Goal: Task Accomplishment & Management: Manage account settings

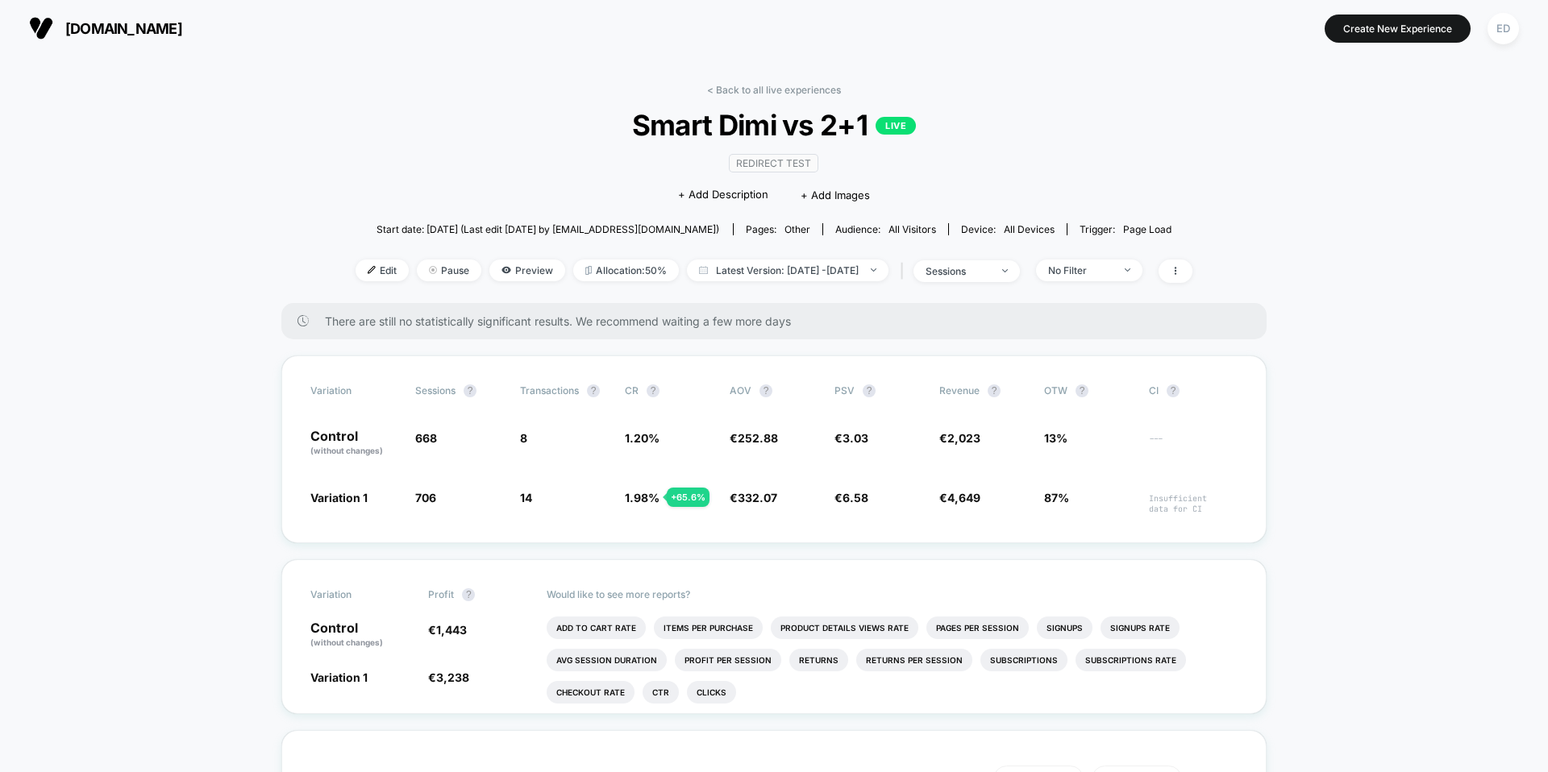
drag, startPoint x: 699, startPoint y: 164, endPoint x: 716, endPoint y: 143, distance: 27.6
click at [700, 164] on div "Redirect Test Click to edit experience details + Add Description + Add Images" at bounding box center [774, 178] width 502 height 73
click at [741, 93] on link "< Back to all live experiences" at bounding box center [774, 90] width 134 height 12
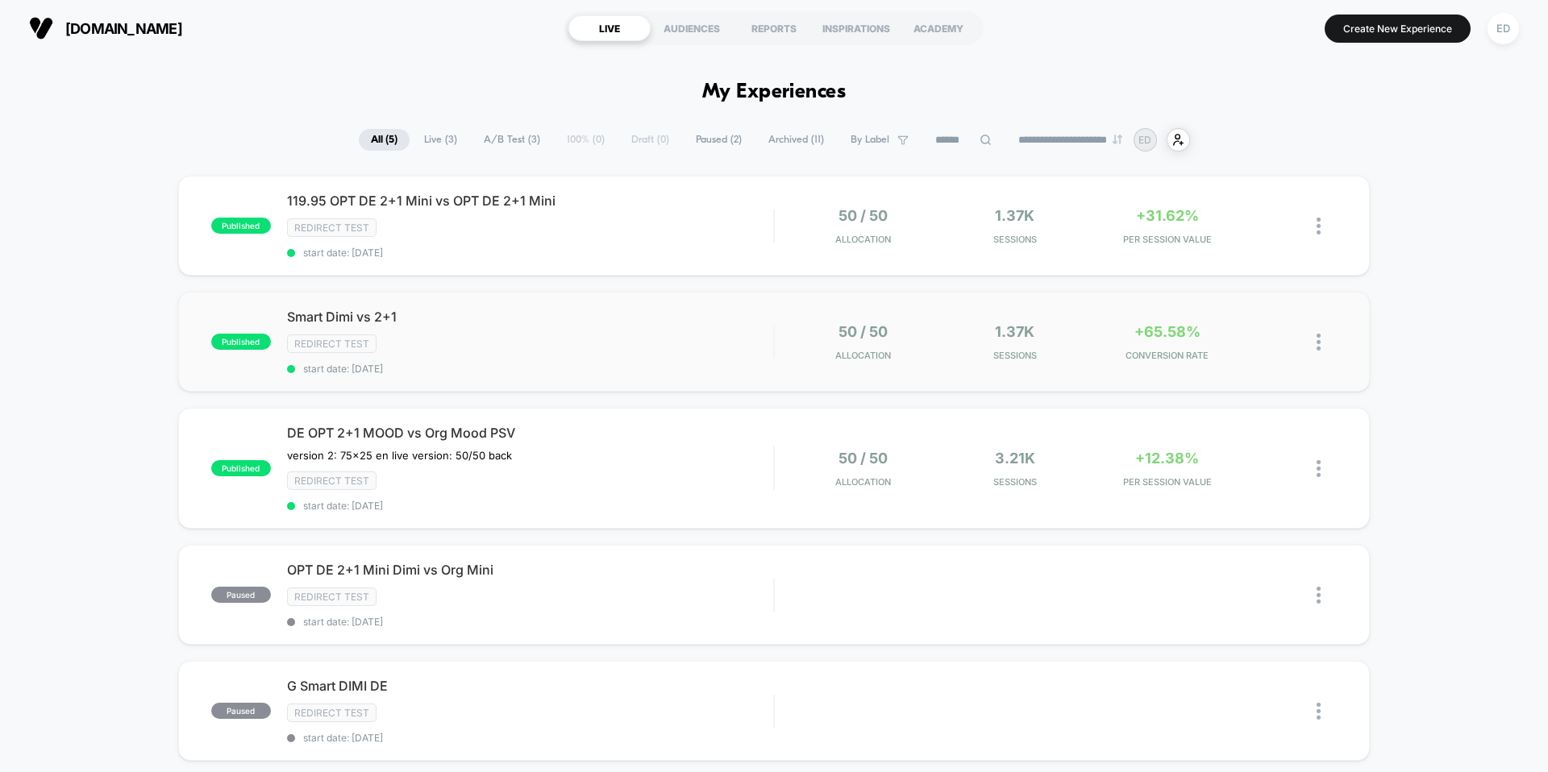
click at [795, 369] on div "published Smart Dimi vs 2+1 Redirect Test start date: [DATE] 50 / 50 Allocation…" at bounding box center [774, 342] width 1192 height 100
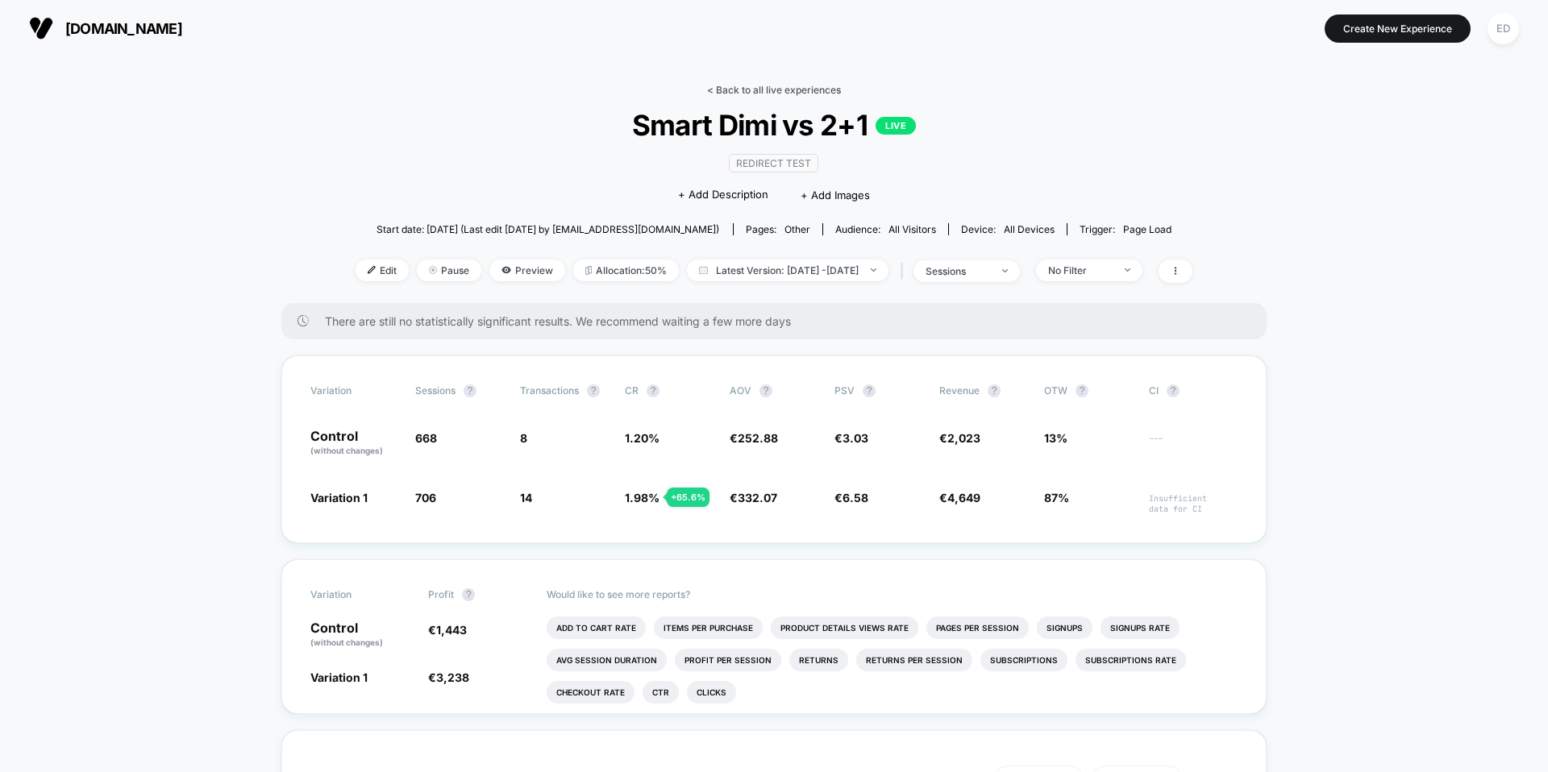
click at [764, 94] on link "< Back to all live experiences" at bounding box center [774, 90] width 134 height 12
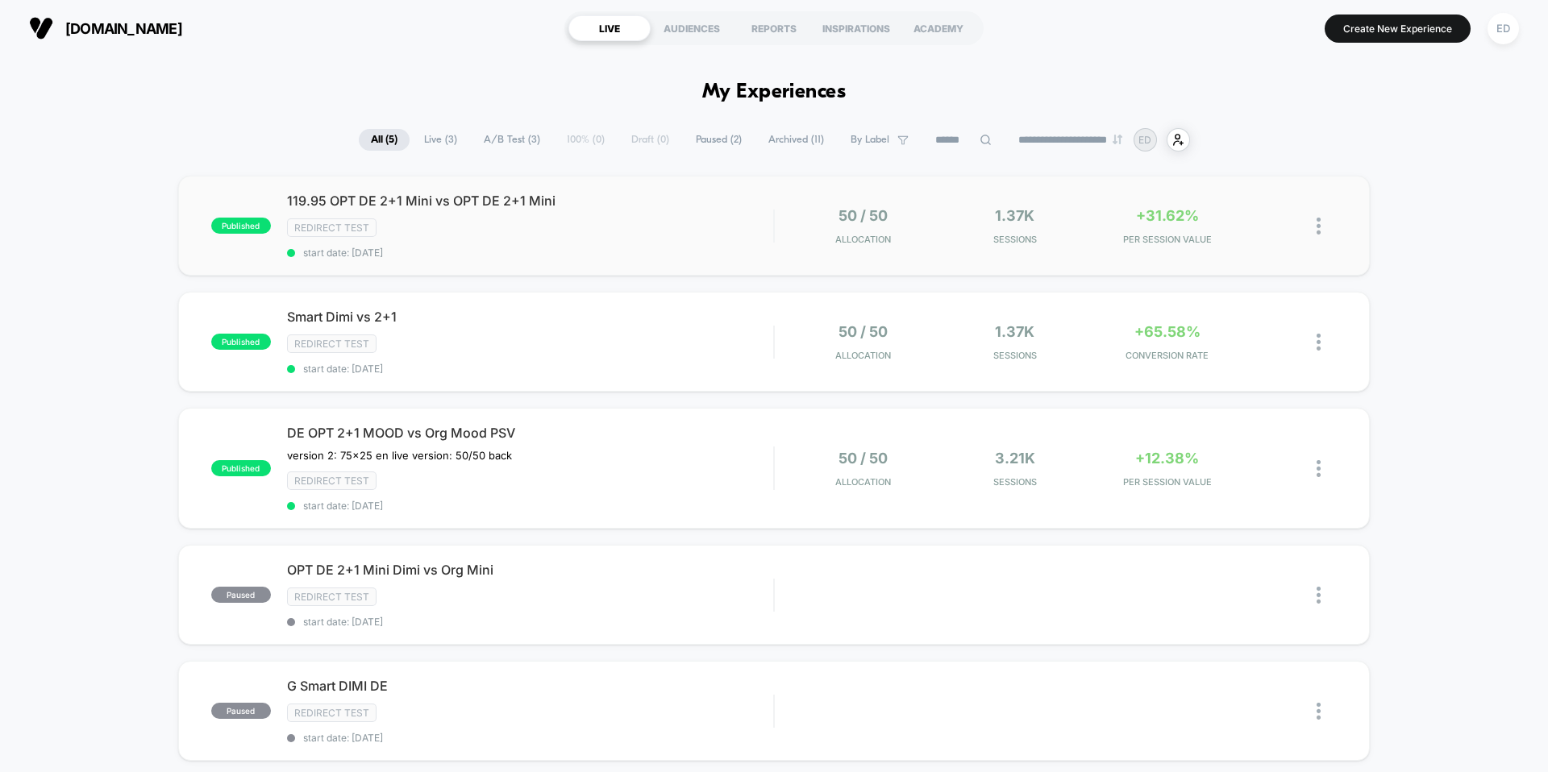
click at [830, 233] on div "50 / 50 Allocation" at bounding box center [863, 226] width 144 height 38
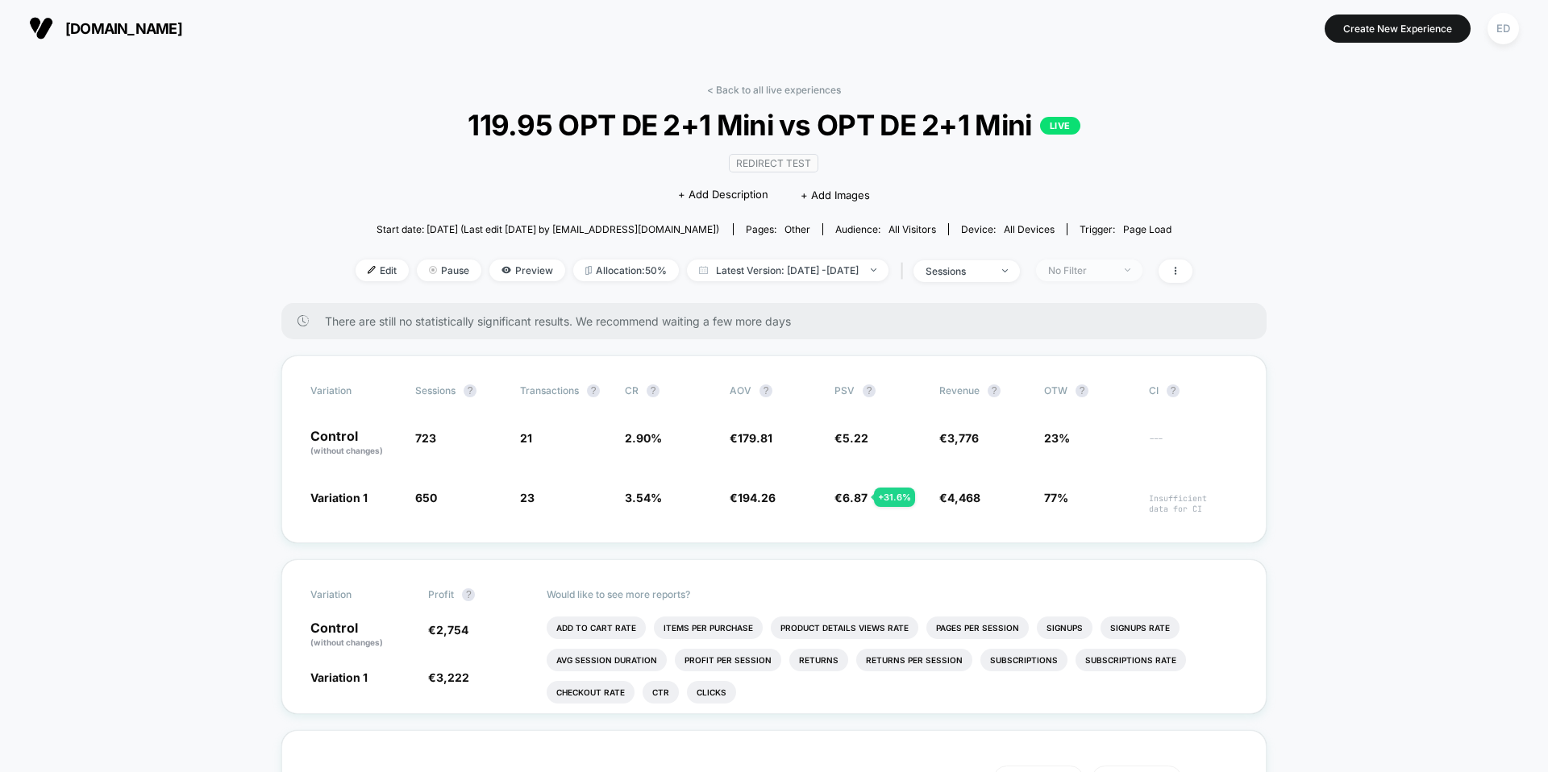
click at [1099, 268] on div "No Filter" at bounding box center [1080, 270] width 65 height 12
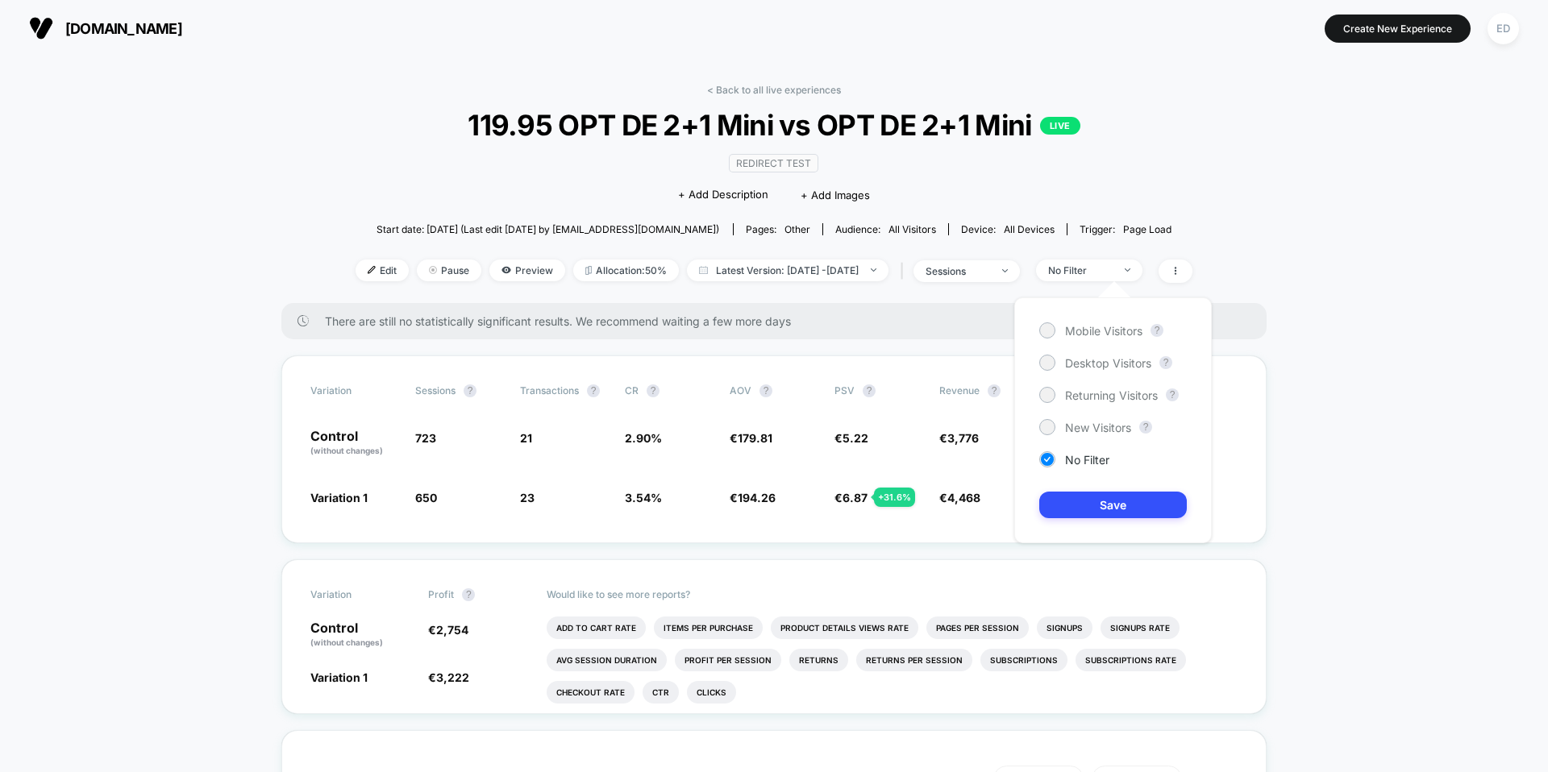
click at [1100, 418] on div "Mobile Visitors ? Desktop Visitors ? Returning Visitors ? New Visitors ? No Fil…" at bounding box center [1113, 421] width 198 height 246
click at [1098, 421] on span "New Visitors" at bounding box center [1098, 428] width 66 height 14
click at [1093, 497] on button "Save" at bounding box center [1113, 505] width 148 height 27
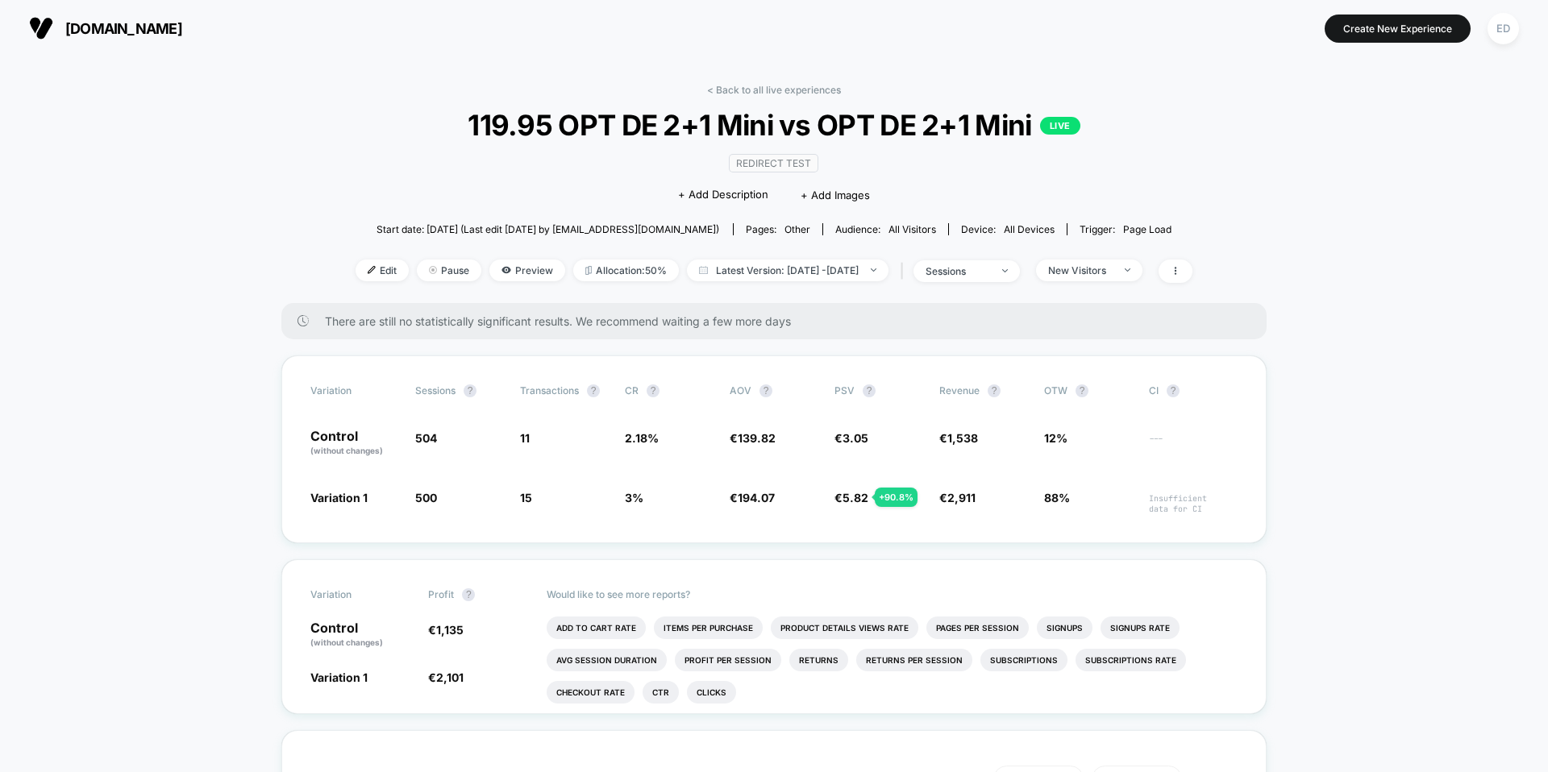
click at [766, 85] on link "< Back to all live experiences" at bounding box center [774, 90] width 134 height 12
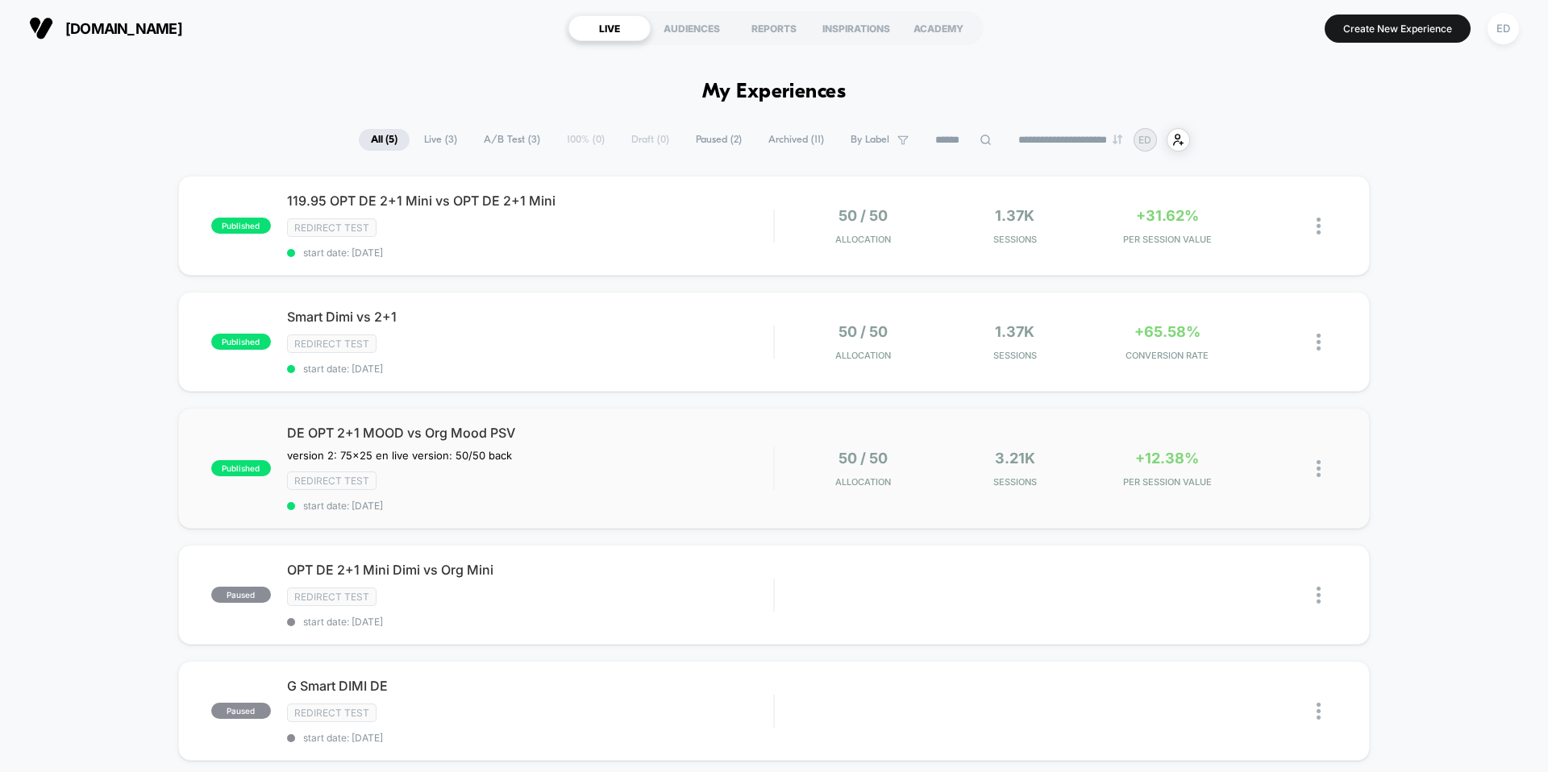
click at [977, 447] on div "published DE OPT 2+1 MOOD vs Org Mood PSV version 2: 75x25 en live version: 50/…" at bounding box center [774, 468] width 1192 height 121
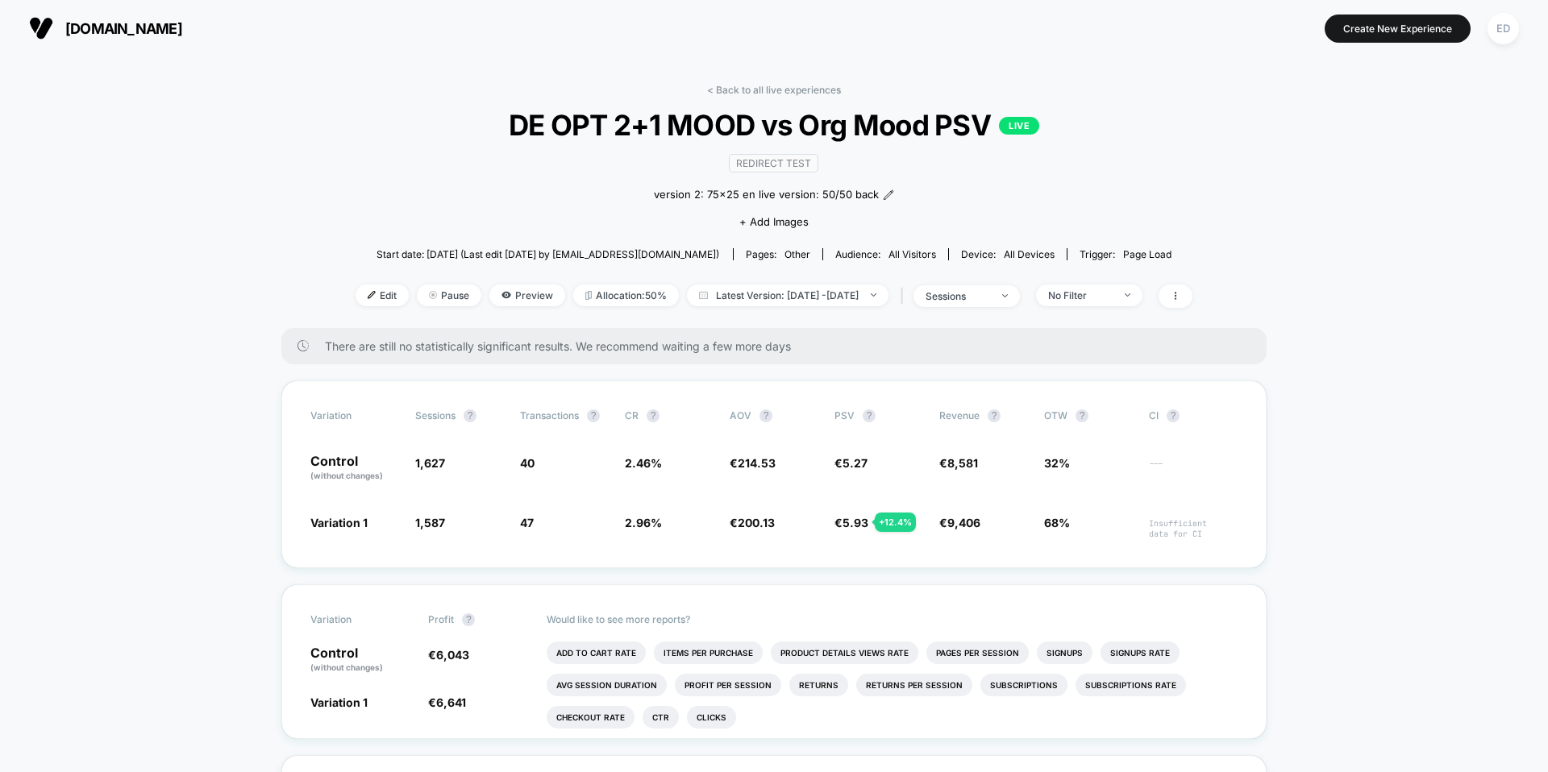
click at [995, 282] on div "< Back to all live experiences DE OPT 2+1 MOOD vs Org Mood PSV LIVE Redirect Te…" at bounding box center [774, 206] width 837 height 244
click at [990, 290] on div "sessions" at bounding box center [958, 296] width 65 height 12
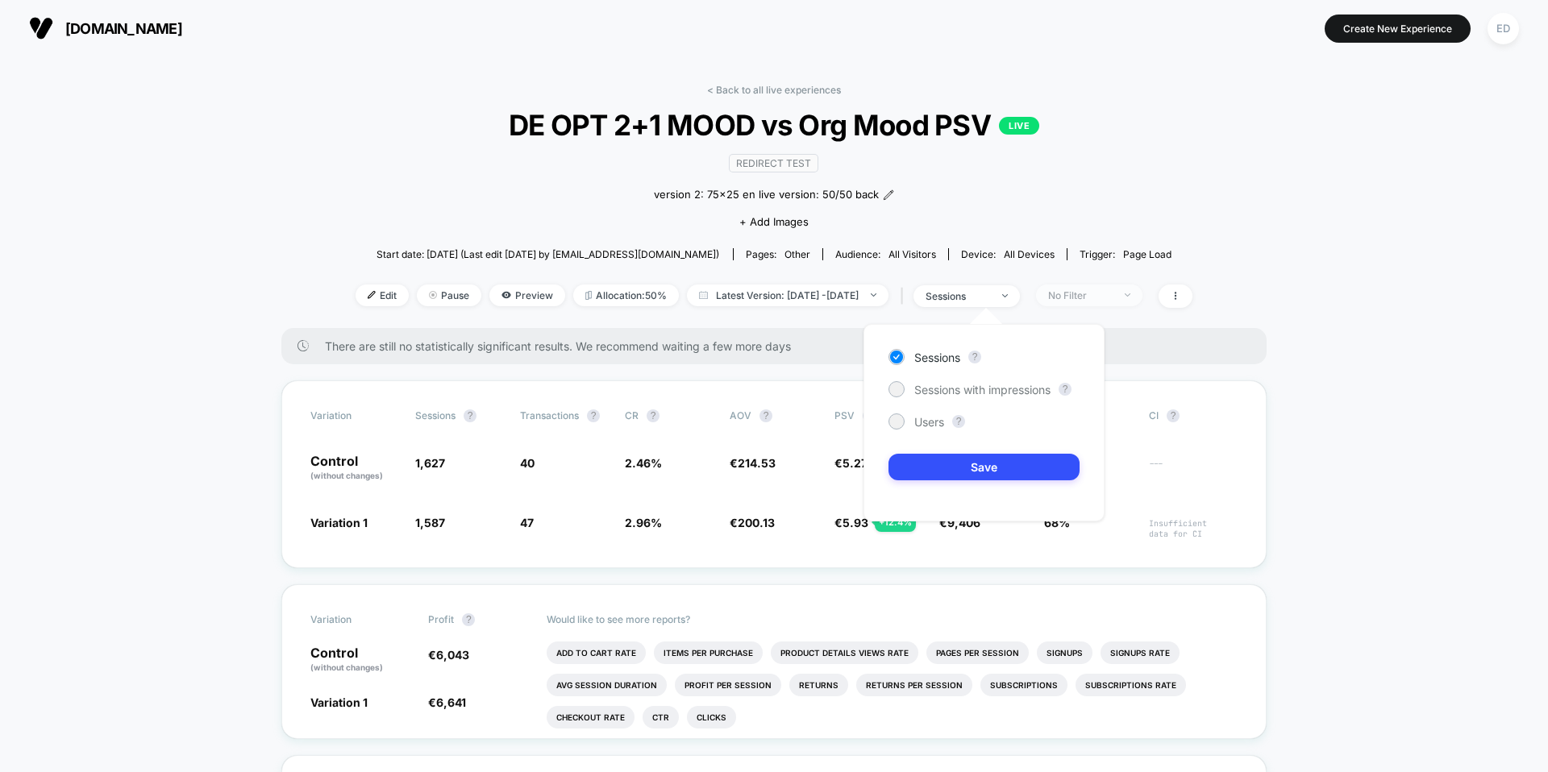
click at [1129, 303] on span "No Filter" at bounding box center [1089, 296] width 106 height 22
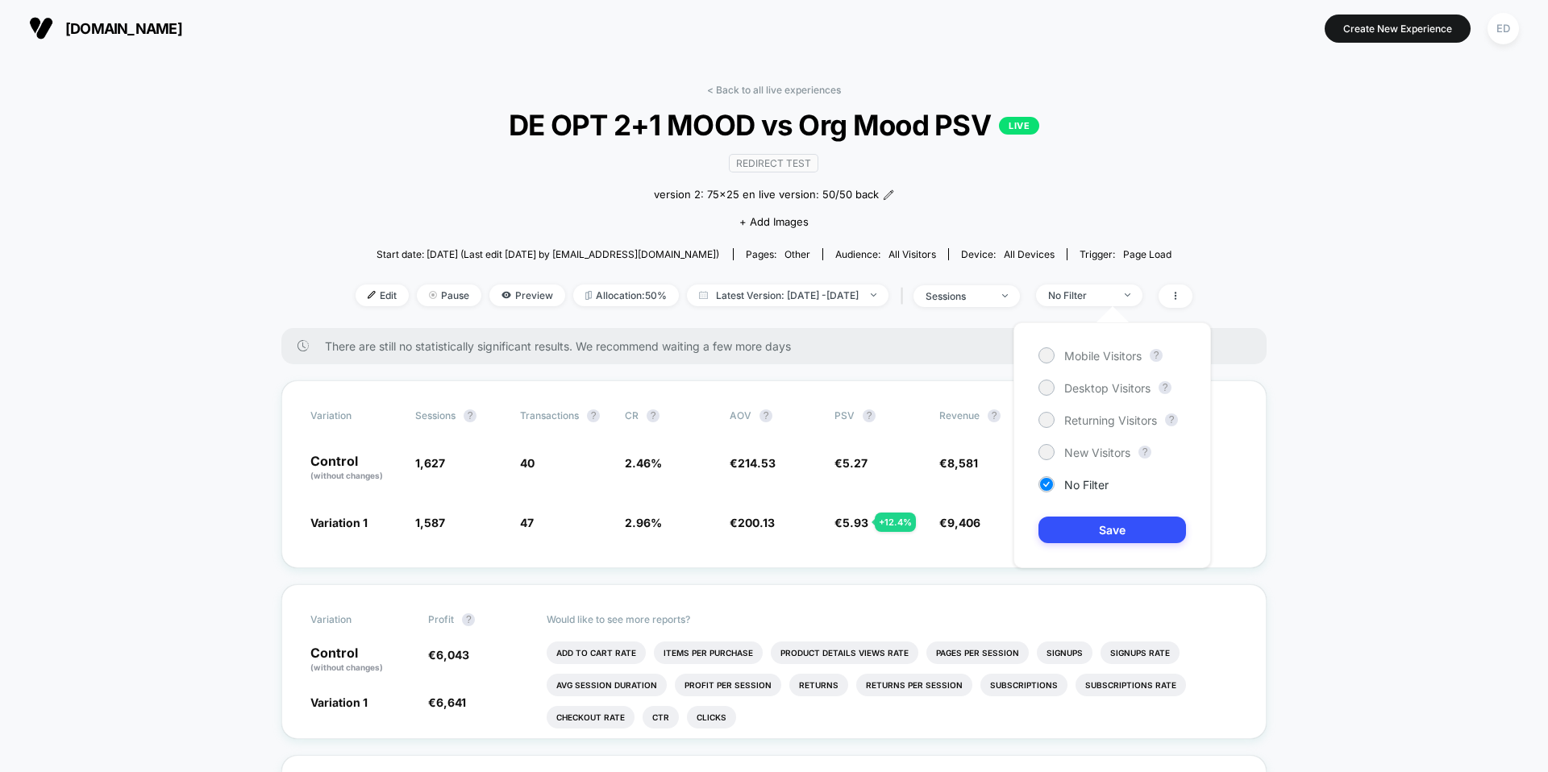
click at [1079, 461] on div "Mobile Visitors ? Desktop Visitors ? Returning Visitors ? New Visitors ? No Fil…" at bounding box center [1112, 446] width 198 height 246
click at [1076, 452] on span "New Visitors" at bounding box center [1097, 453] width 66 height 14
click at [1098, 531] on button "Save" at bounding box center [1112, 530] width 148 height 27
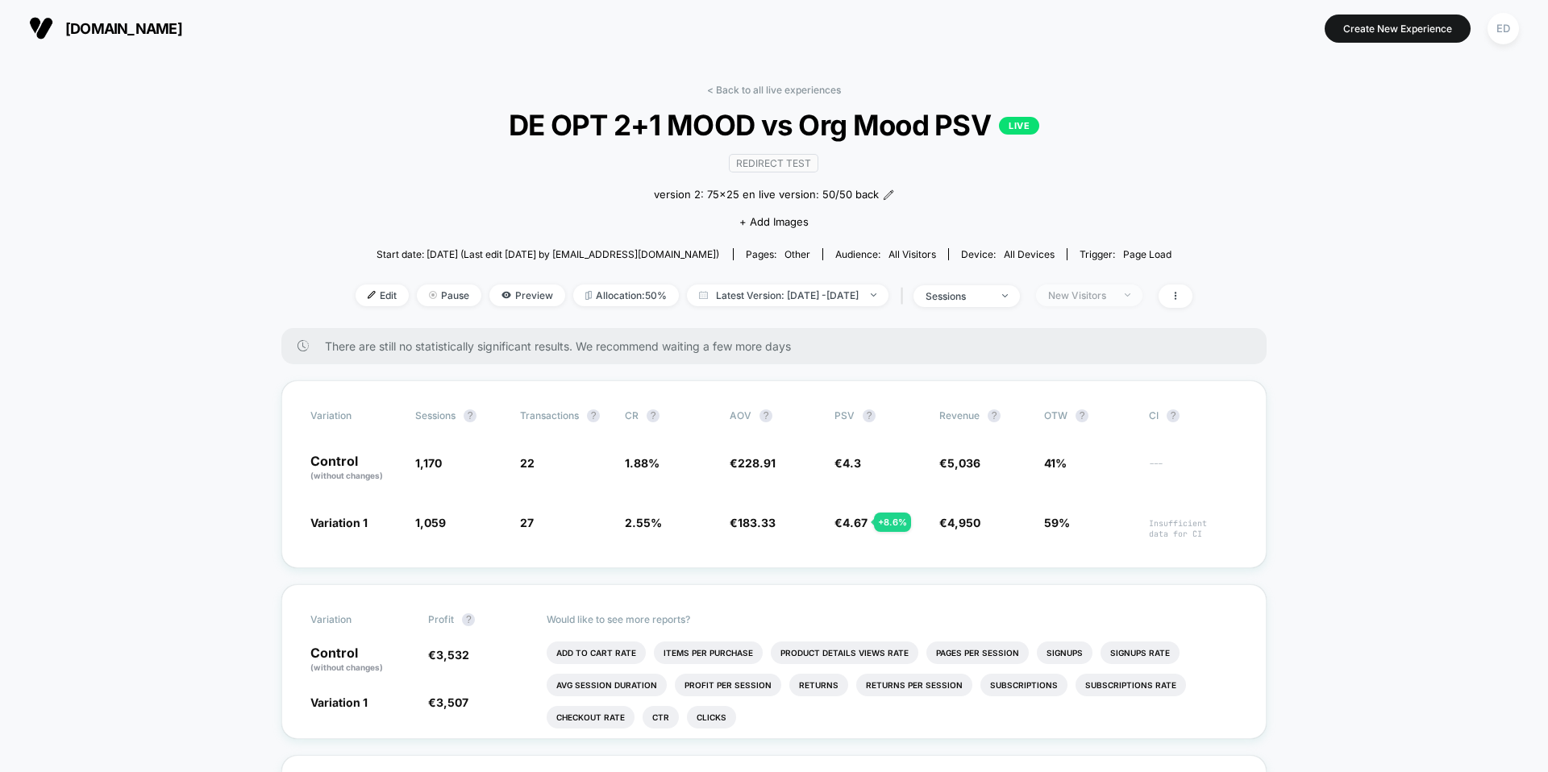
click at [1113, 300] on div "New Visitors" at bounding box center [1080, 295] width 65 height 12
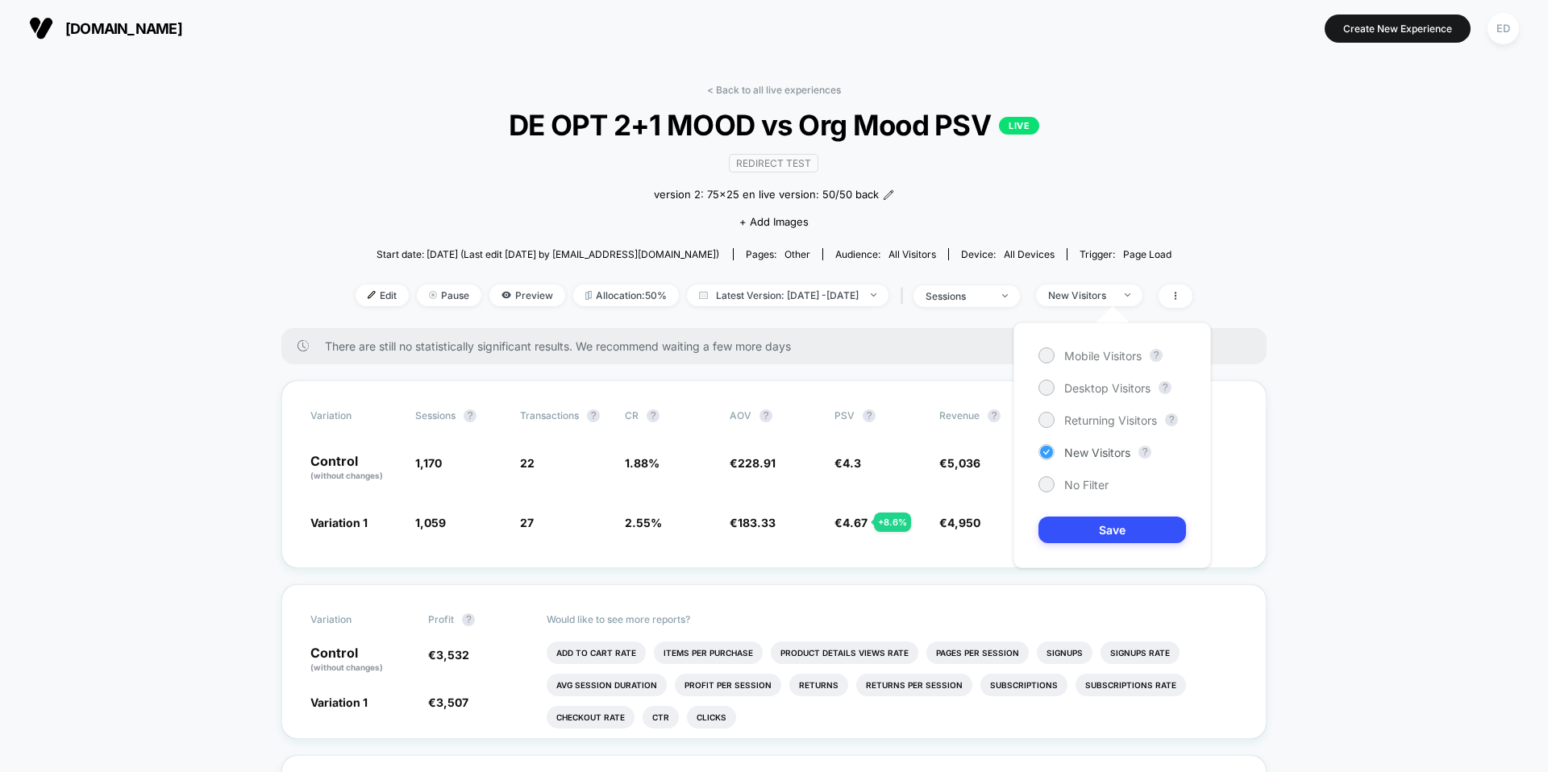
drag, startPoint x: 1092, startPoint y: 456, endPoint x: 1095, endPoint y: 468, distance: 12.5
click at [1092, 456] on span "New Visitors" at bounding box center [1097, 453] width 66 height 14
click at [1112, 530] on button "Save" at bounding box center [1112, 530] width 148 height 27
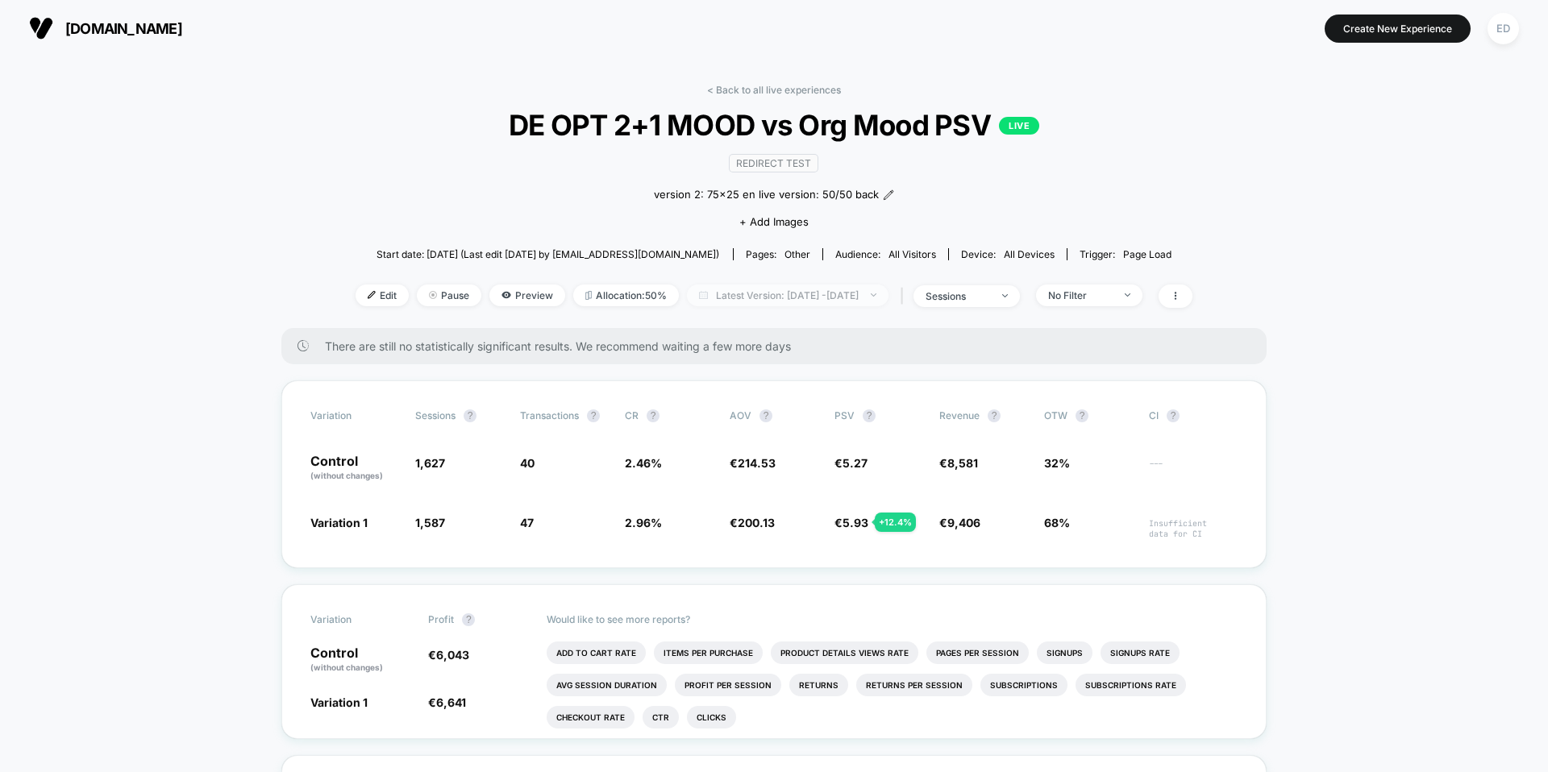
click at [819, 293] on span "Latest Version: [DATE] - [DATE]" at bounding box center [788, 296] width 202 height 22
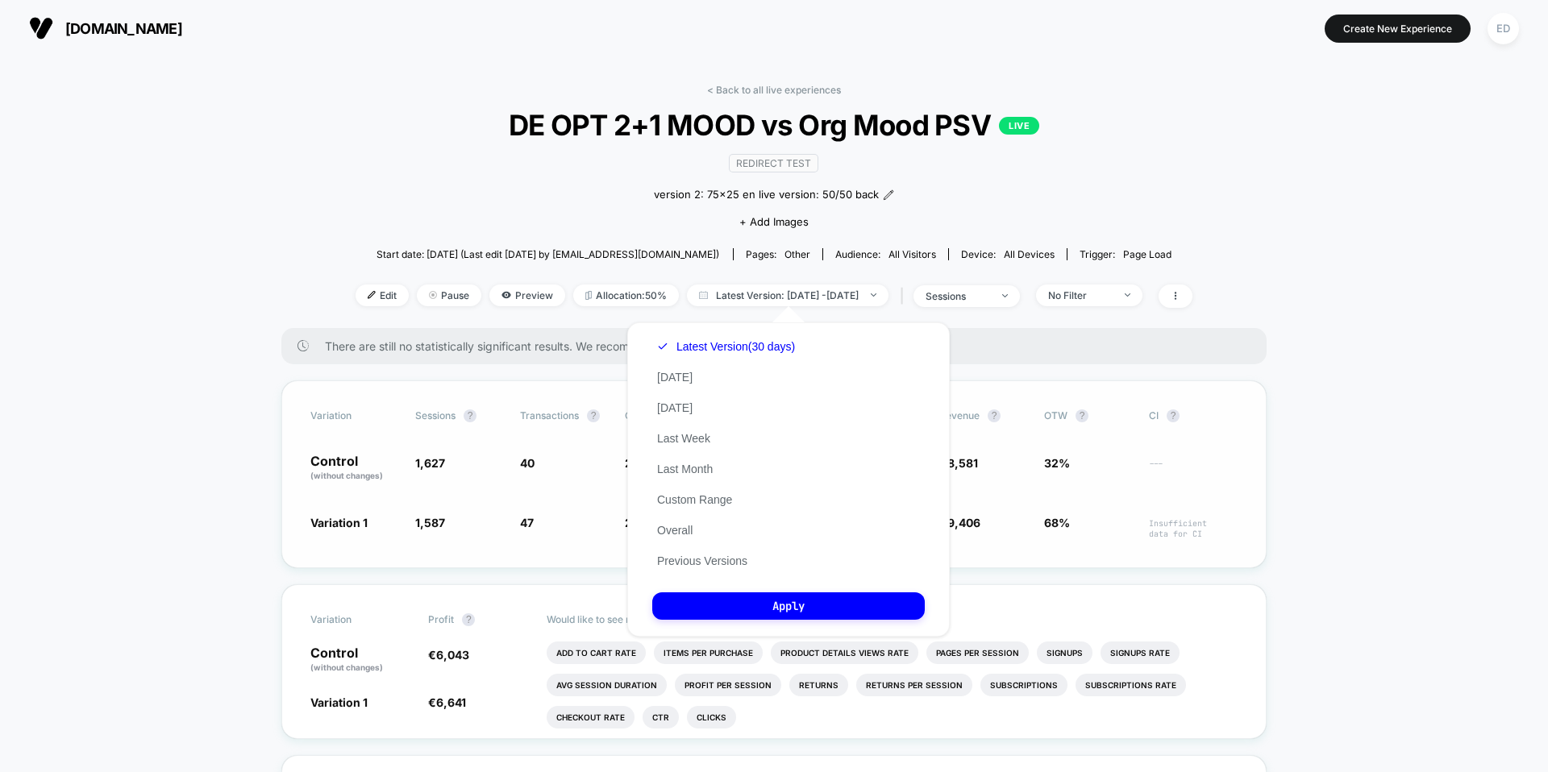
click at [717, 555] on button "Previous Versions" at bounding box center [702, 561] width 100 height 15
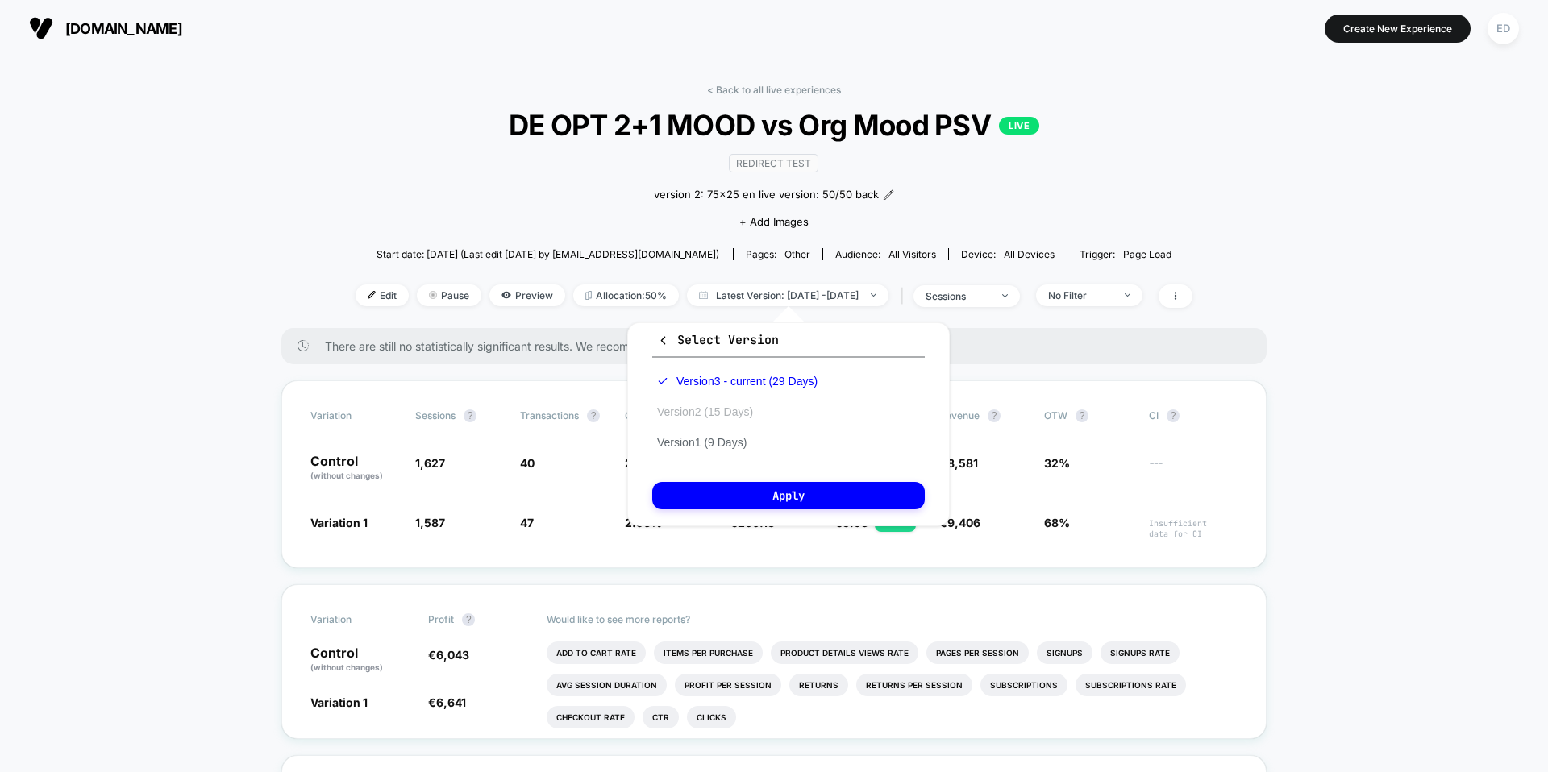
click at [722, 415] on button "Version 2 (15 Days)" at bounding box center [705, 412] width 106 height 15
click at [789, 491] on button "Apply" at bounding box center [788, 495] width 273 height 27
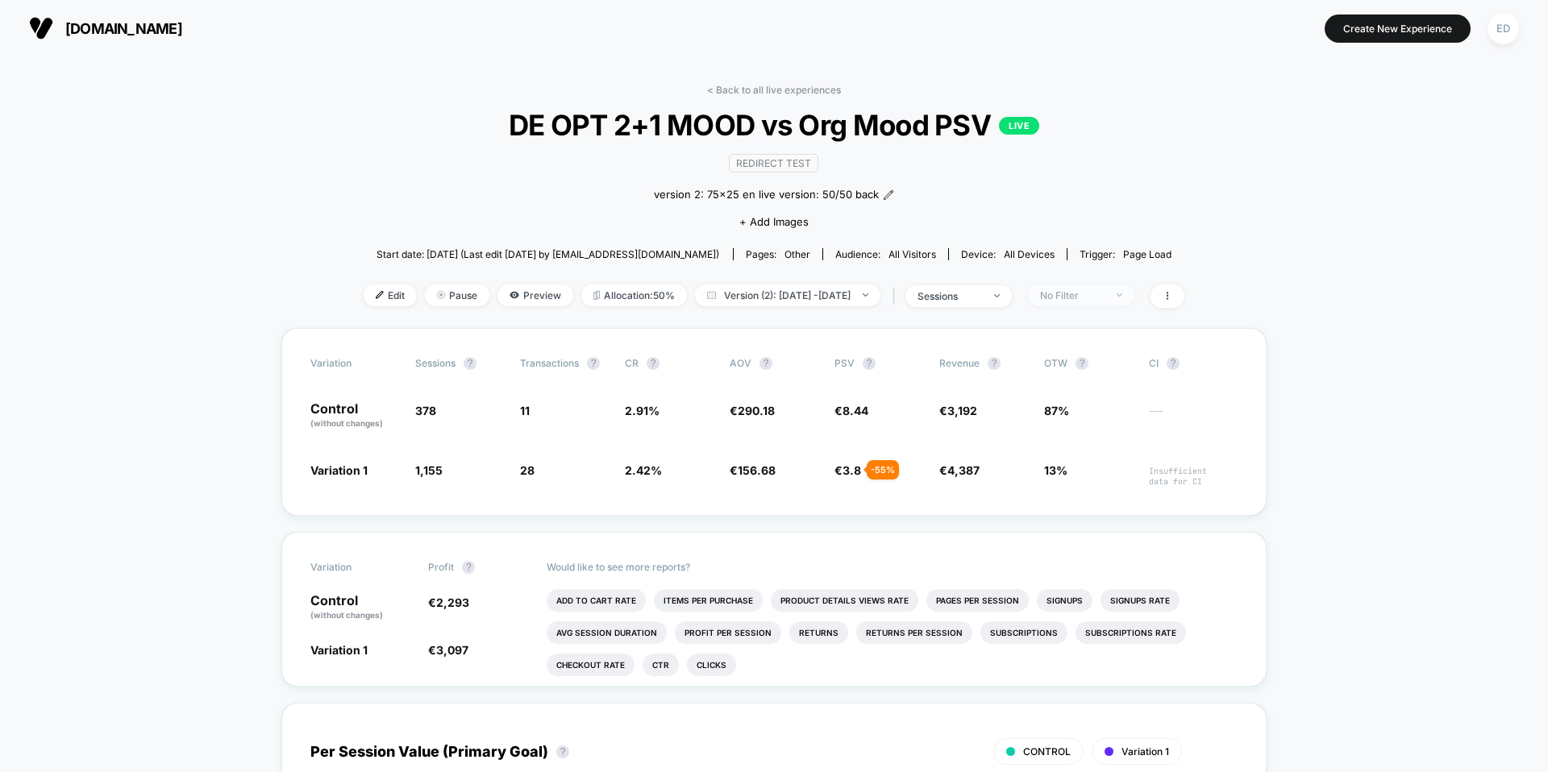
click at [1076, 294] on div "No Filter" at bounding box center [1072, 295] width 65 height 12
click at [1052, 467] on div "Mobile Visitors ? Desktop Visitors ? Returning Visitors ? New Visitors ? No Fil…" at bounding box center [1100, 446] width 198 height 246
click at [1034, 454] on div at bounding box center [1034, 452] width 12 height 12
click at [1092, 528] on button "Save" at bounding box center [1100, 530] width 148 height 27
click at [871, 196] on span "version 2: 75x25 en live version: 50/50 back" at bounding box center [766, 195] width 225 height 16
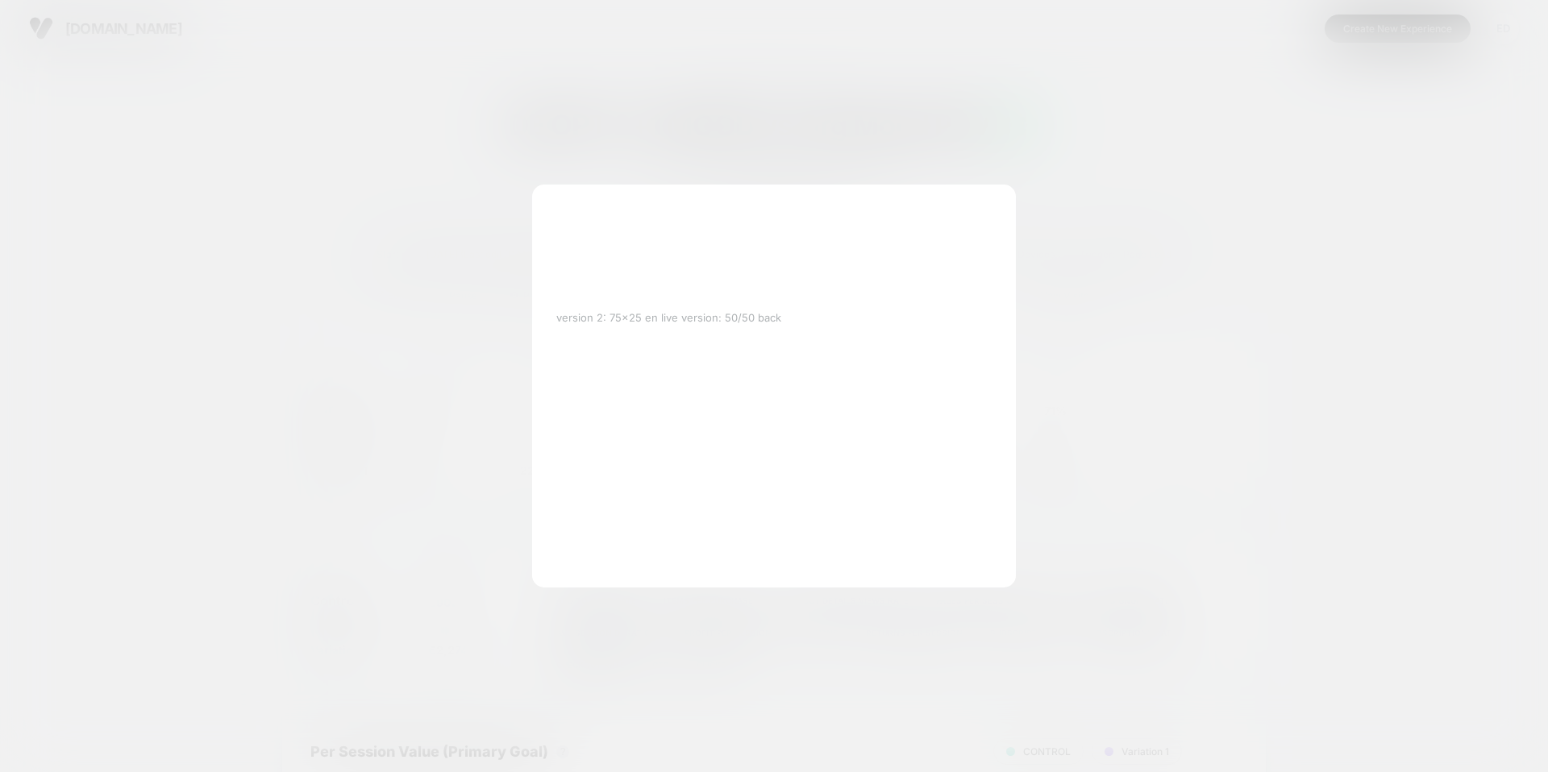
click at [1209, 210] on div at bounding box center [774, 386] width 1548 height 772
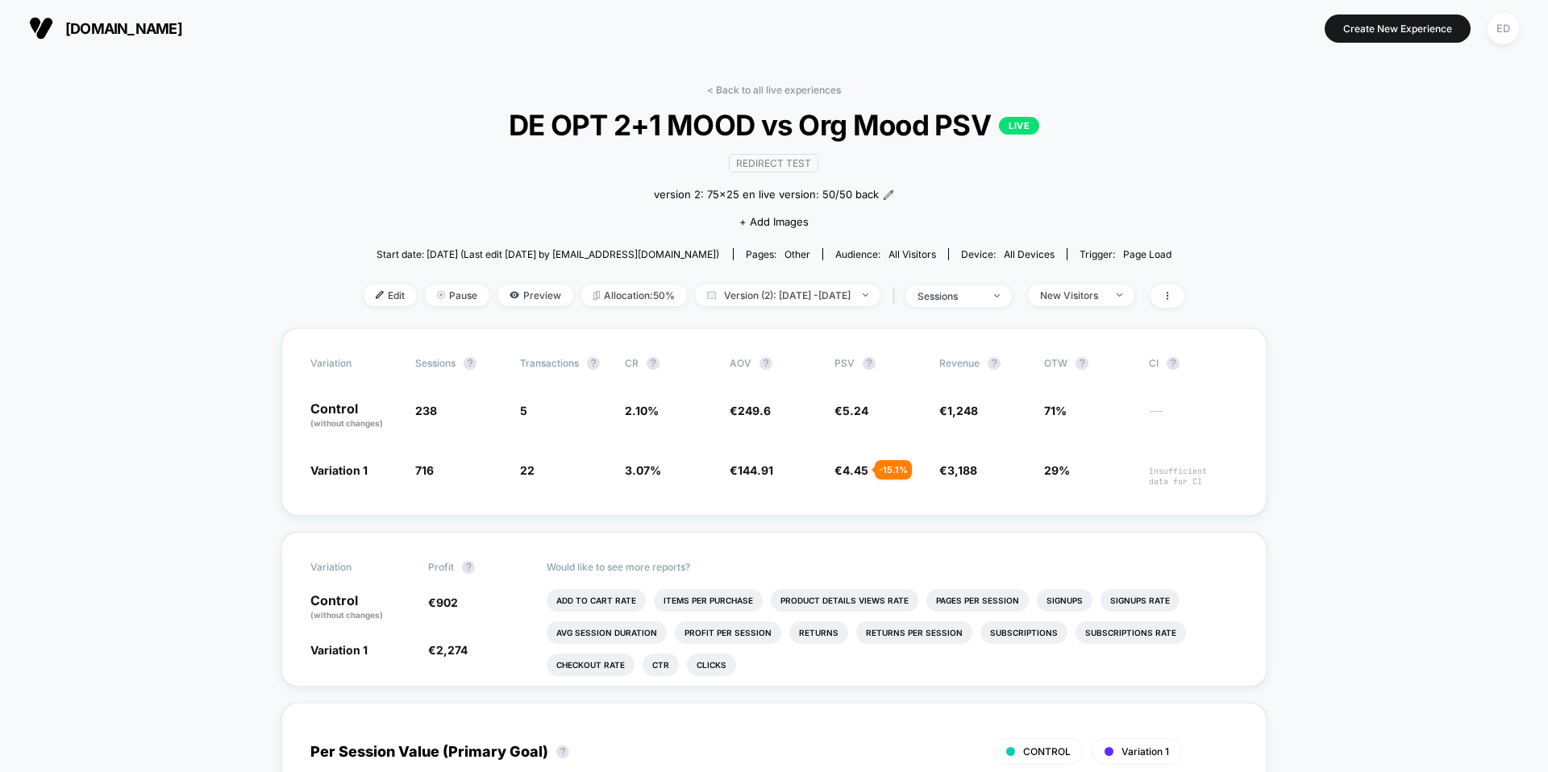
click at [858, 282] on div "< Back to all live experiences DE OPT 2+1 MOOD vs Org Mood PSV LIVE Redirect Te…" at bounding box center [774, 206] width 821 height 244
click at [859, 283] on div "< Back to all live experiences DE OPT 2+1 MOOD vs Org Mood PSV LIVE Redirect Te…" at bounding box center [774, 206] width 821 height 244
click at [864, 293] on span "Version (2): [DATE] - [DATE]" at bounding box center [787, 296] width 185 height 22
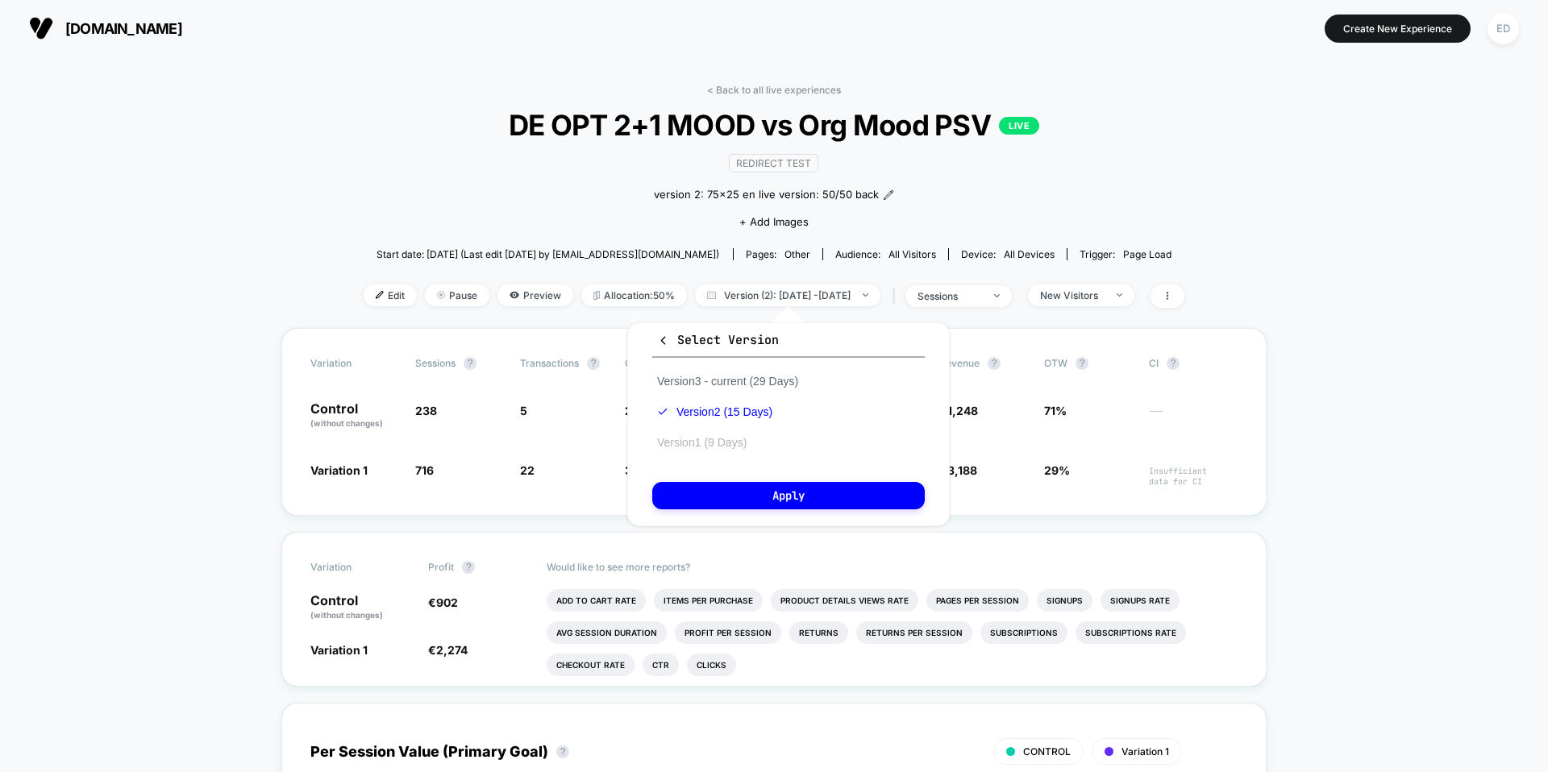
click at [740, 439] on button "Version 1 (9 Days)" at bounding box center [701, 442] width 99 height 15
click at [775, 487] on button "Apply" at bounding box center [788, 495] width 273 height 27
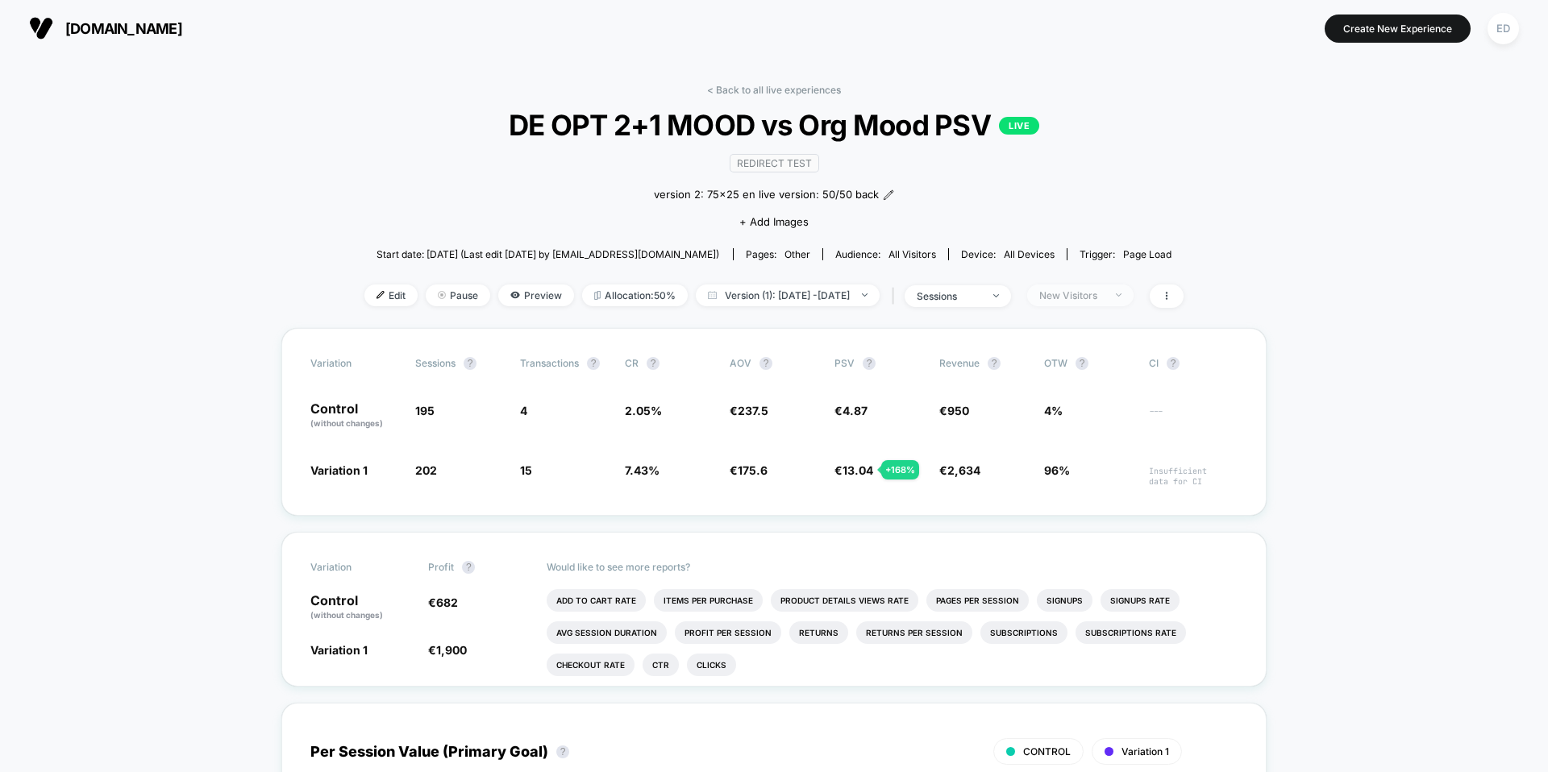
click at [1104, 289] on div "New Visitors" at bounding box center [1071, 295] width 65 height 12
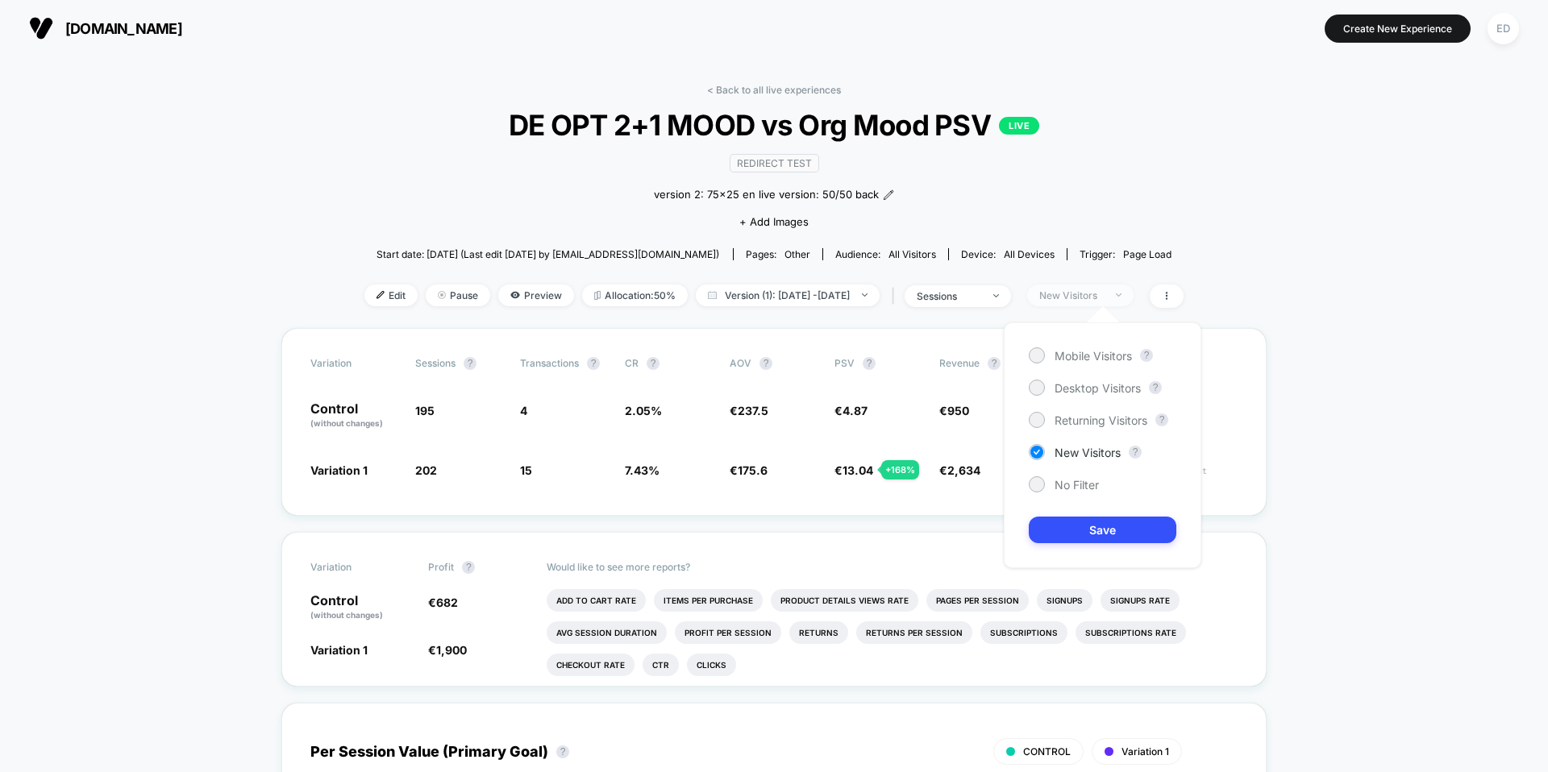
click at [1104, 289] on div "New Visitors" at bounding box center [1071, 295] width 65 height 12
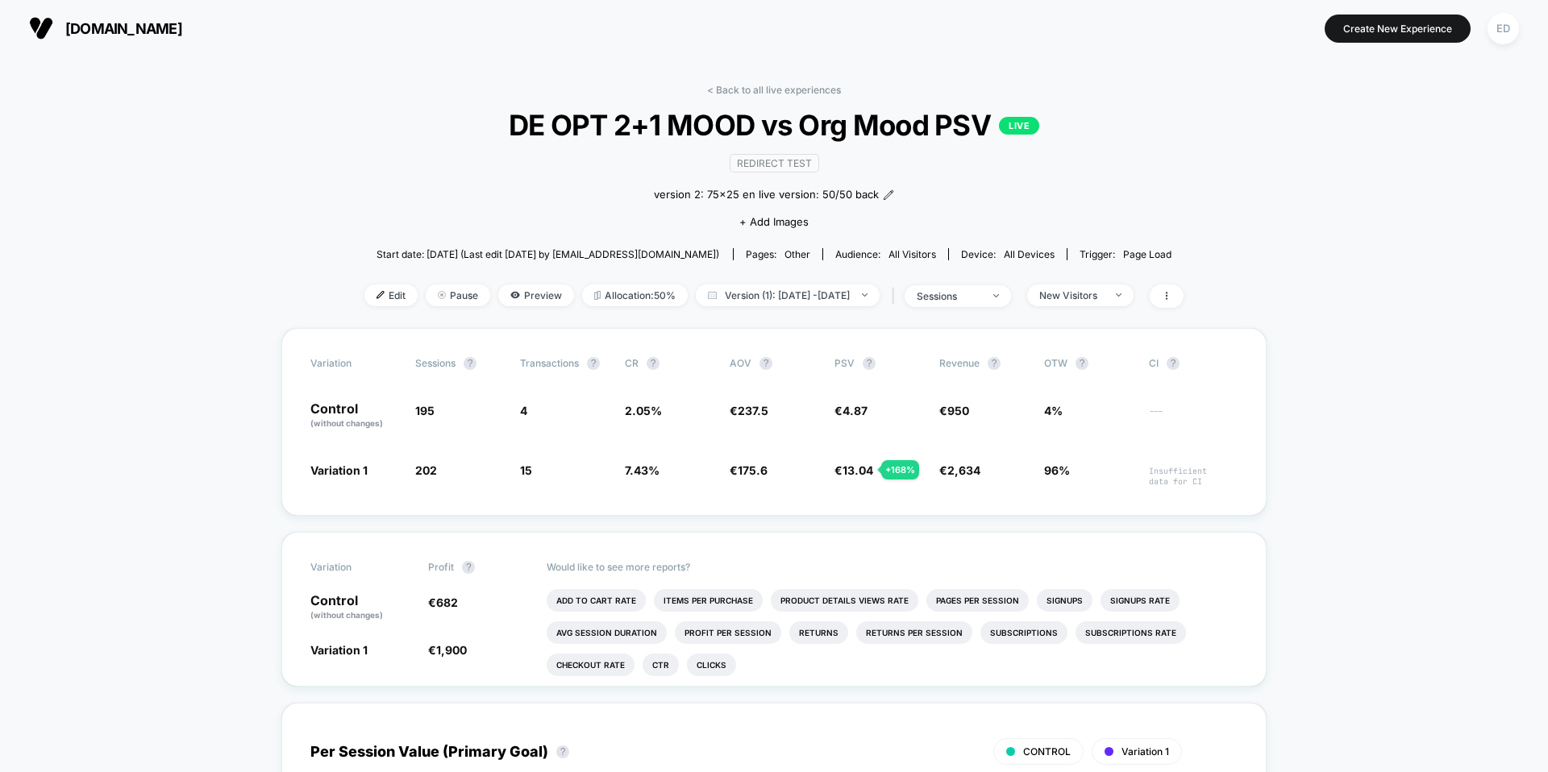
click at [833, 282] on div "< Back to all live experiences DE OPT 2+1 MOOD vs Org Mood PSV LIVE Redirect Te…" at bounding box center [773, 206] width 819 height 244
click at [832, 288] on span "Version (1): [DATE] - [DATE]" at bounding box center [788, 296] width 184 height 22
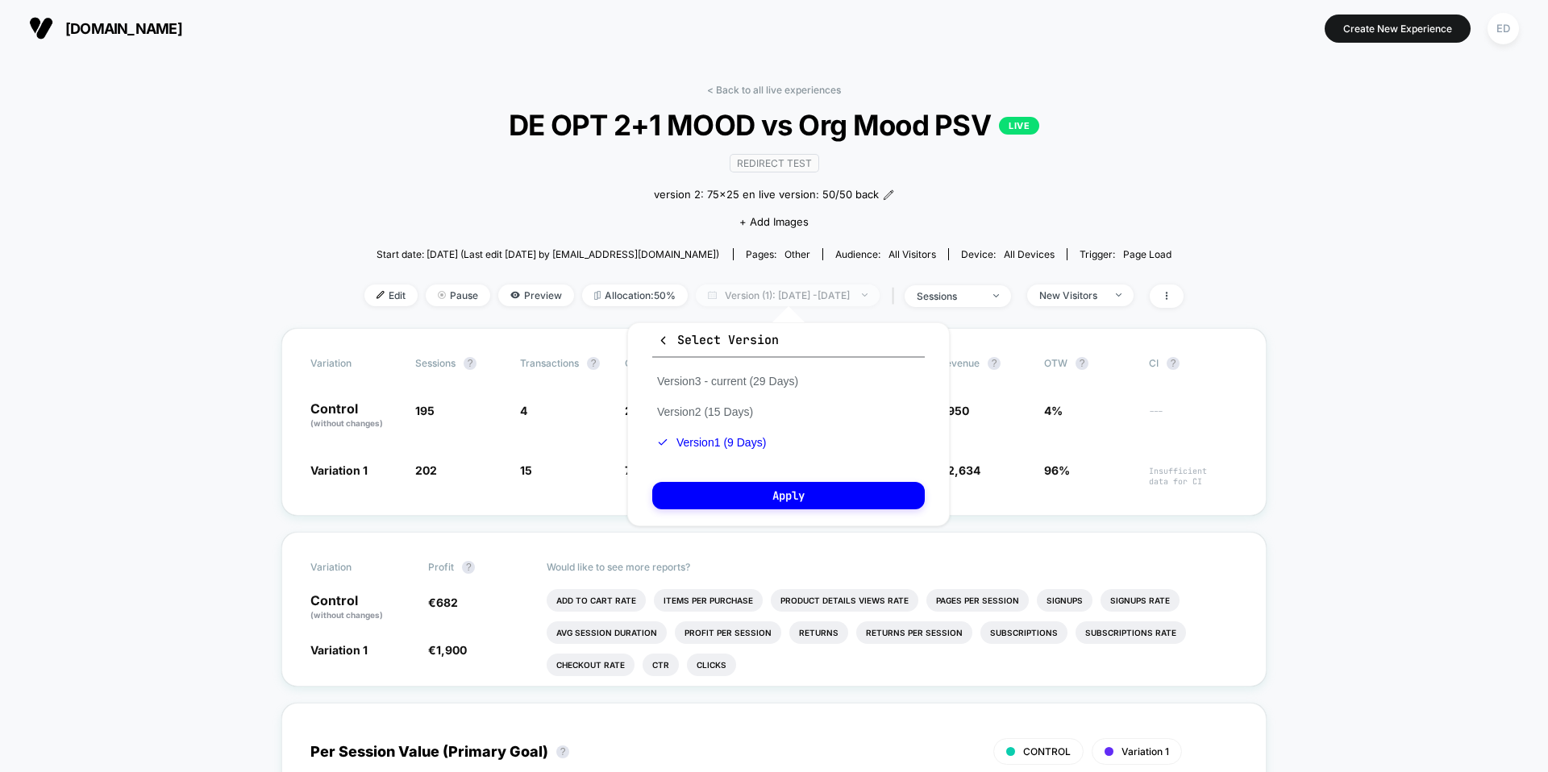
click at [832, 289] on span "Version (1): [DATE] - [DATE]" at bounding box center [788, 296] width 184 height 22
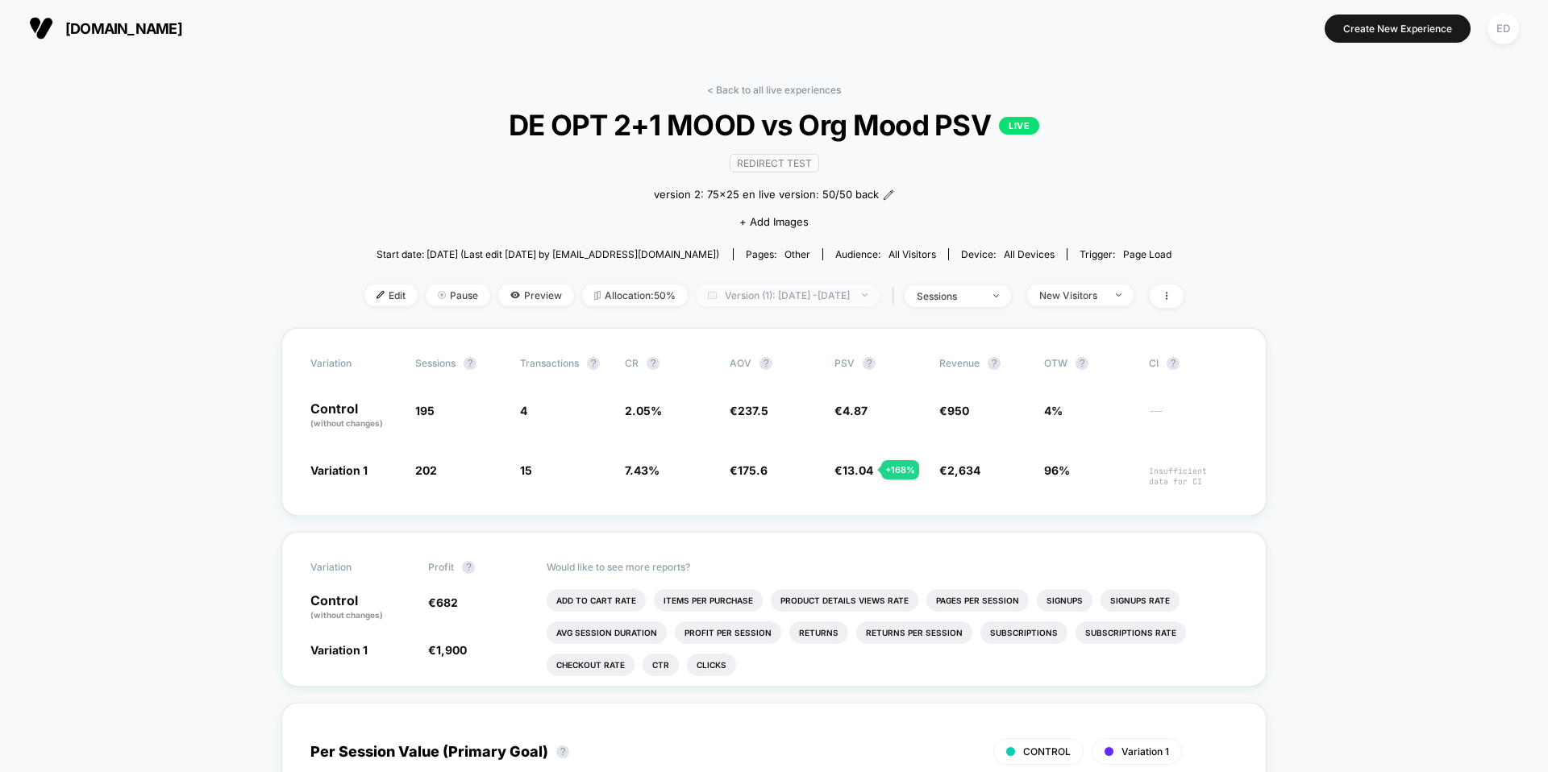
click at [832, 289] on span "Version (1): [DATE] - [DATE]" at bounding box center [788, 296] width 184 height 22
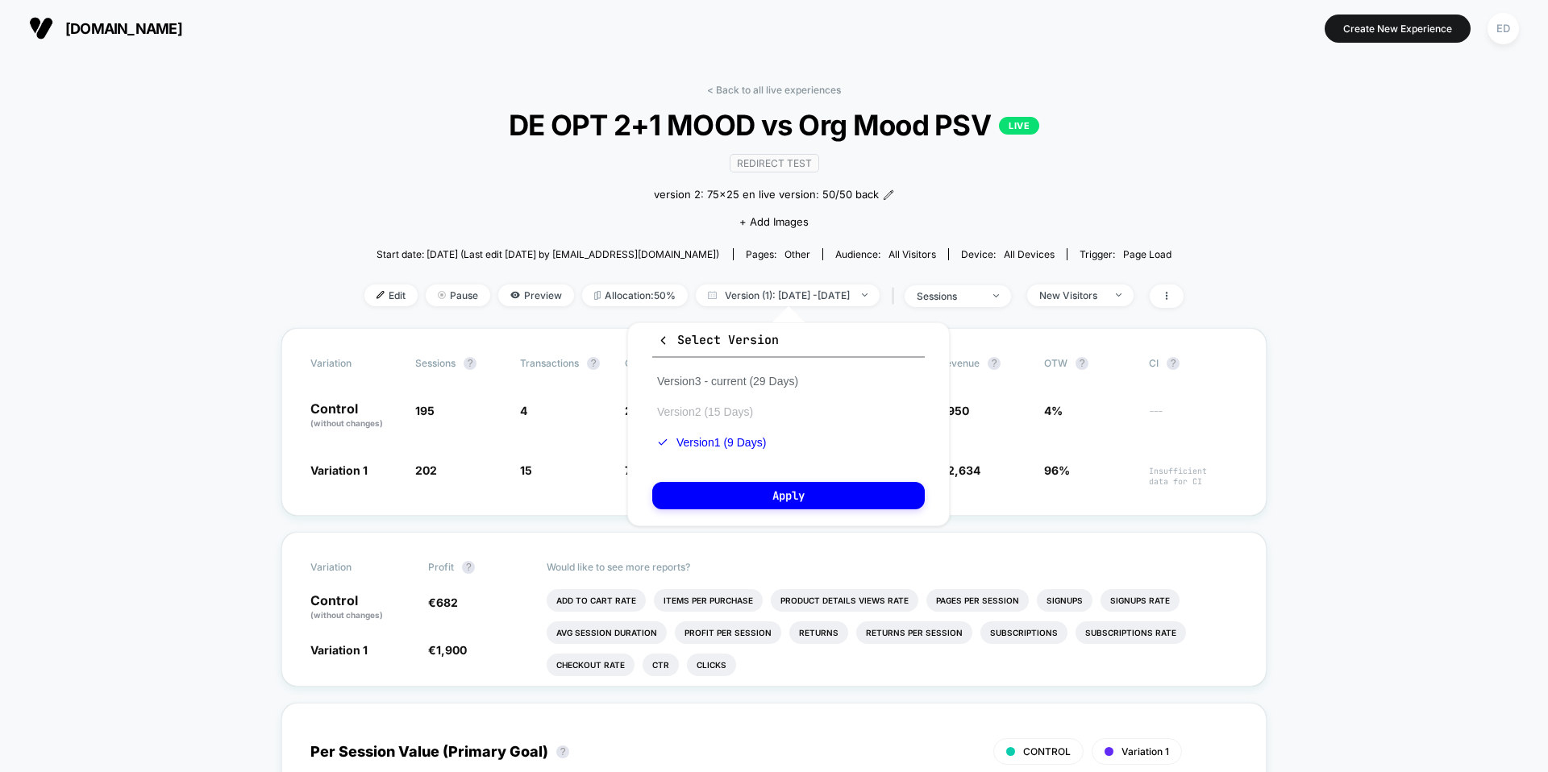
click at [735, 413] on button "Version 2 (15 Days)" at bounding box center [705, 412] width 106 height 15
click at [743, 472] on div "Select Version Version 3 - current (29 Days) Version 2 (15 Days) Version 1 (9 D…" at bounding box center [788, 425] width 323 height 204
click at [759, 489] on button "Apply" at bounding box center [788, 495] width 273 height 27
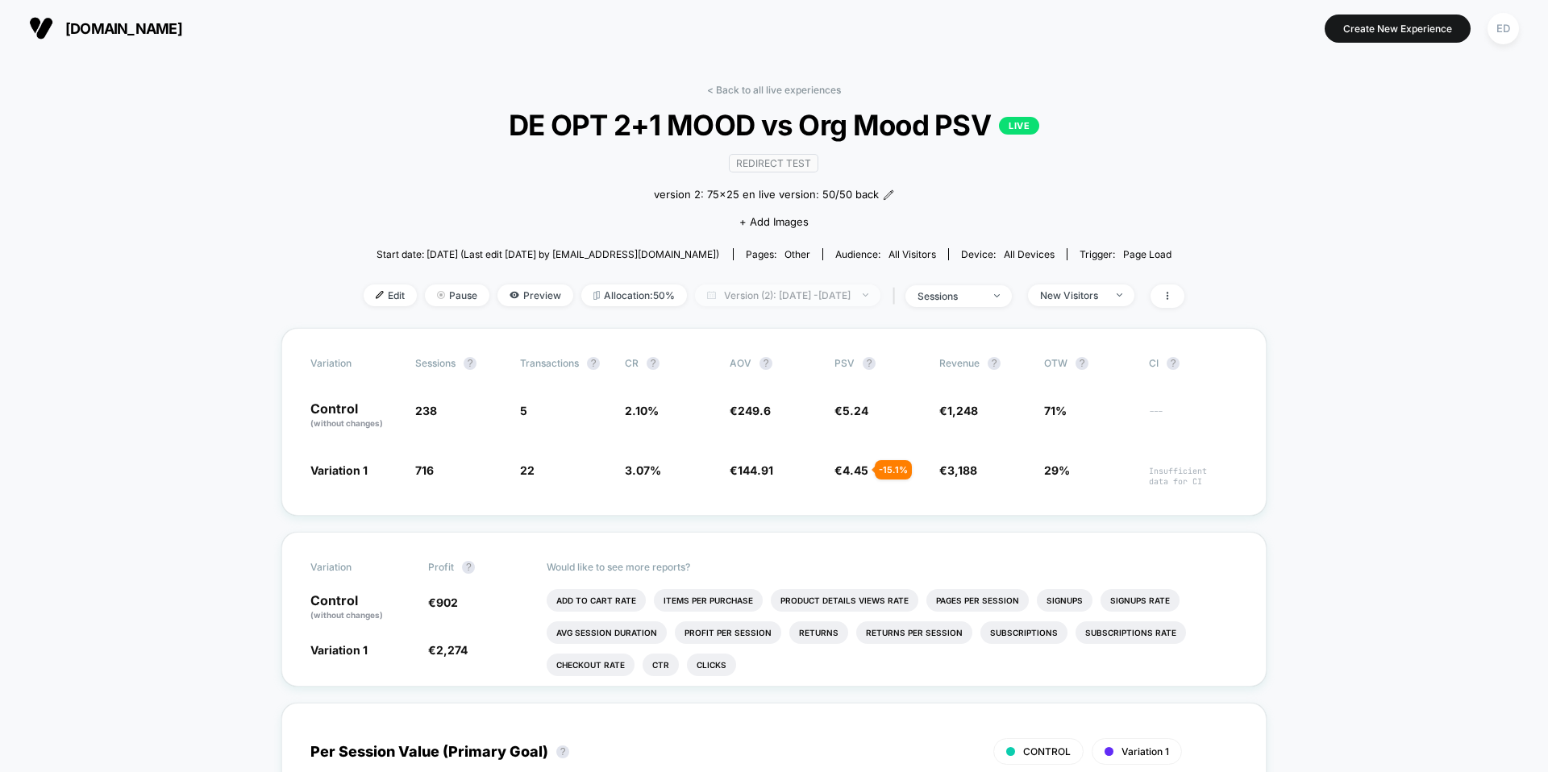
click at [828, 289] on span "Version (2): [DATE] - [DATE]" at bounding box center [787, 296] width 185 height 22
click at [820, 300] on span "Version (2): [DATE] - [DATE]" at bounding box center [787, 296] width 185 height 22
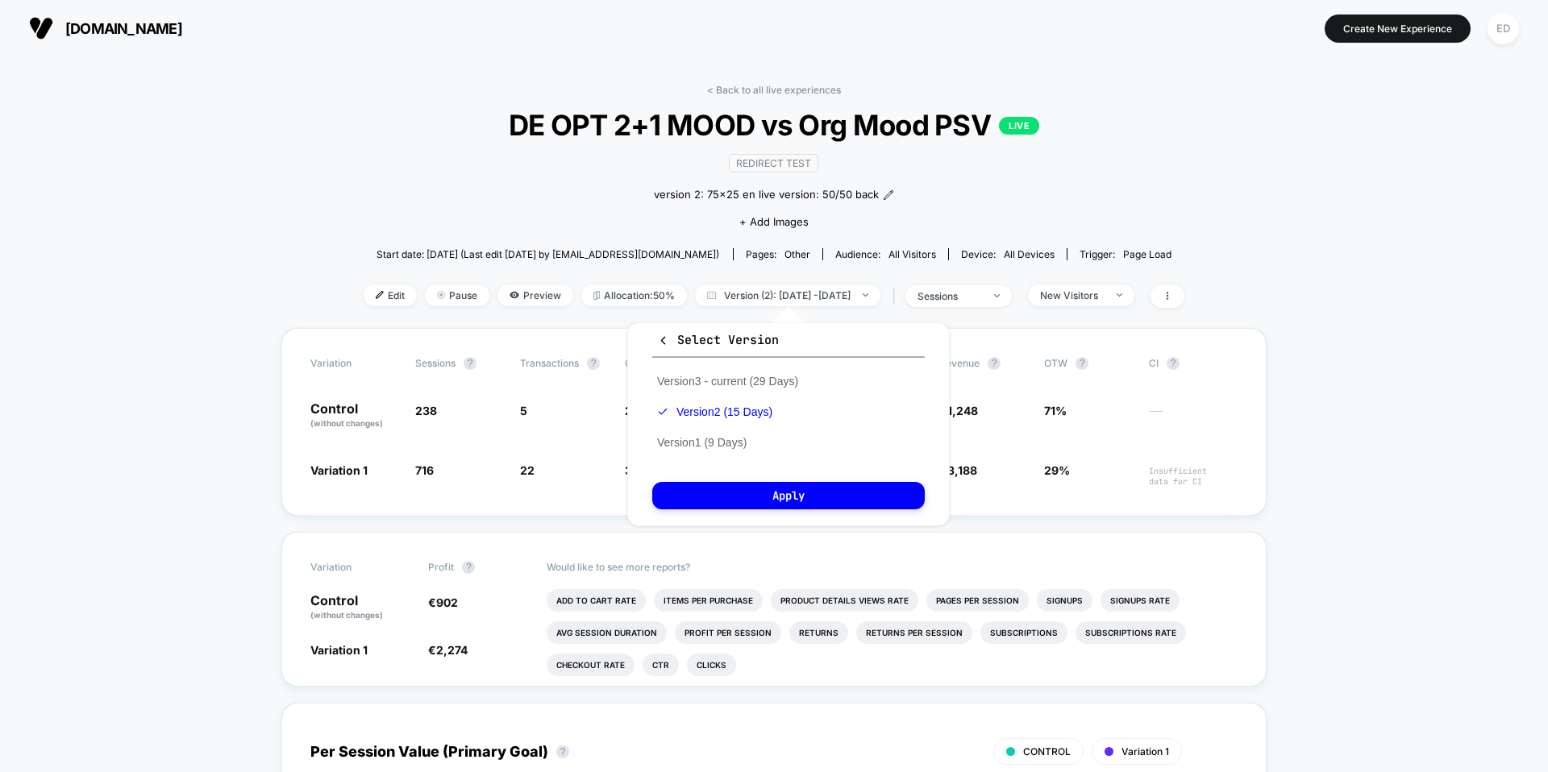
click at [725, 391] on div "Version 3 - current (29 Days) Version 2 (15 Days) Version 1 (9 Days)" at bounding box center [727, 412] width 151 height 92
click at [714, 385] on button "Version 3 - current (29 Days)" at bounding box center [727, 381] width 151 height 15
click at [774, 497] on button "Apply" at bounding box center [788, 495] width 273 height 27
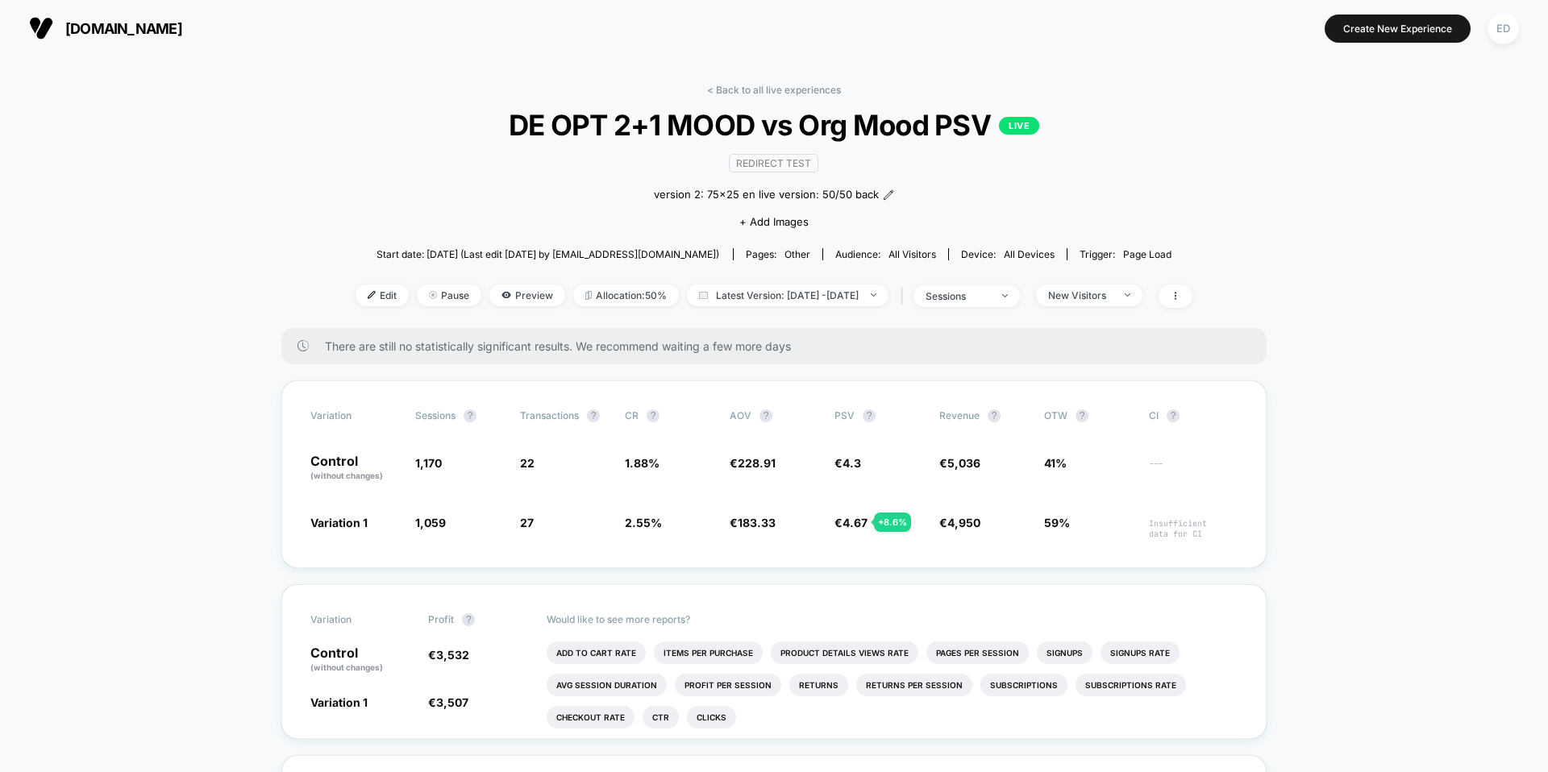
click at [767, 97] on div "< Back to all live experiences DE OPT 2+1 MOOD vs Org Mood PSV LIVE Redirect Te…" at bounding box center [774, 206] width 837 height 244
click at [772, 93] on link "< Back to all live experiences" at bounding box center [774, 90] width 134 height 12
